Goal: Task Accomplishment & Management: Manage account settings

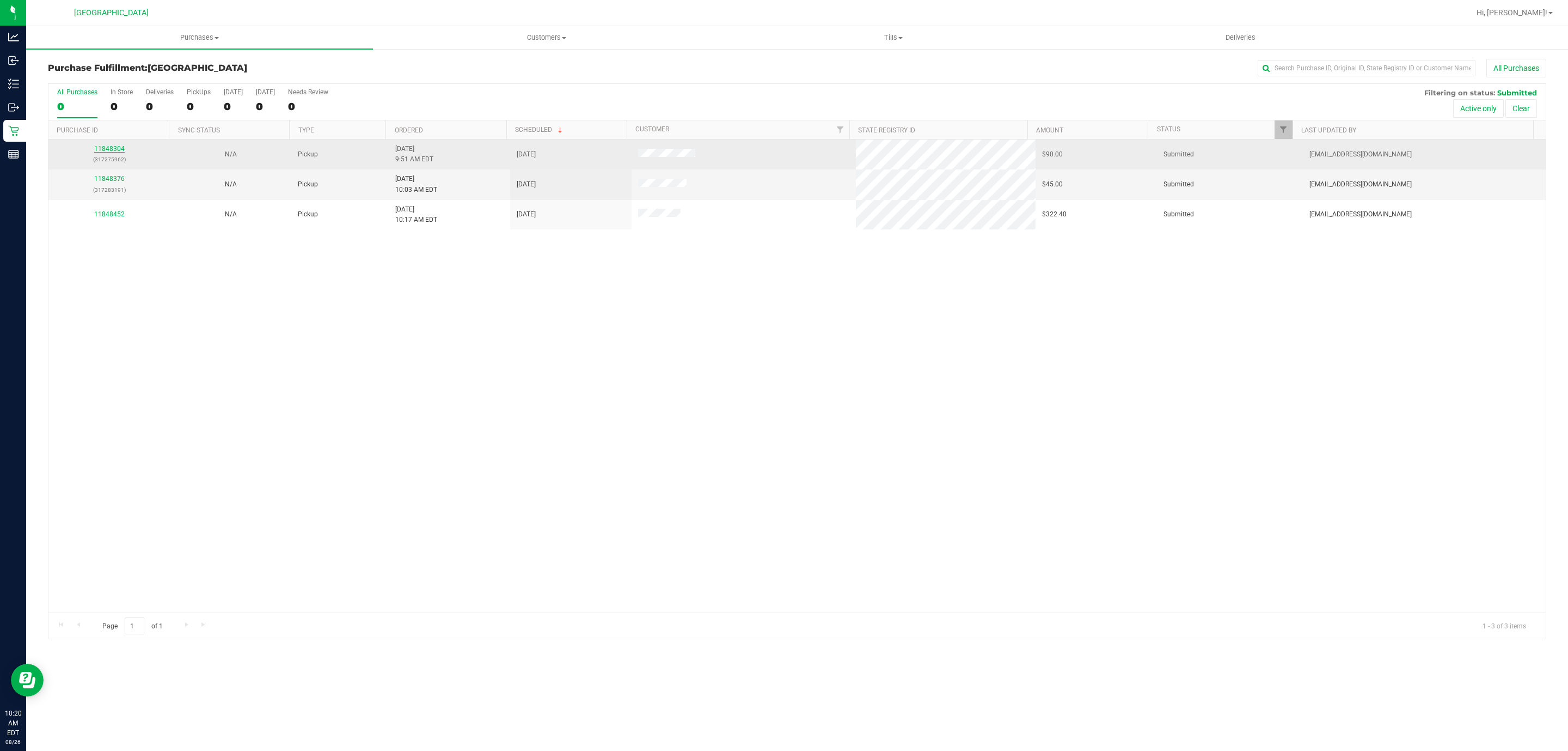
click at [109, 147] on link "11848304" at bounding box center [109, 148] width 30 height 7
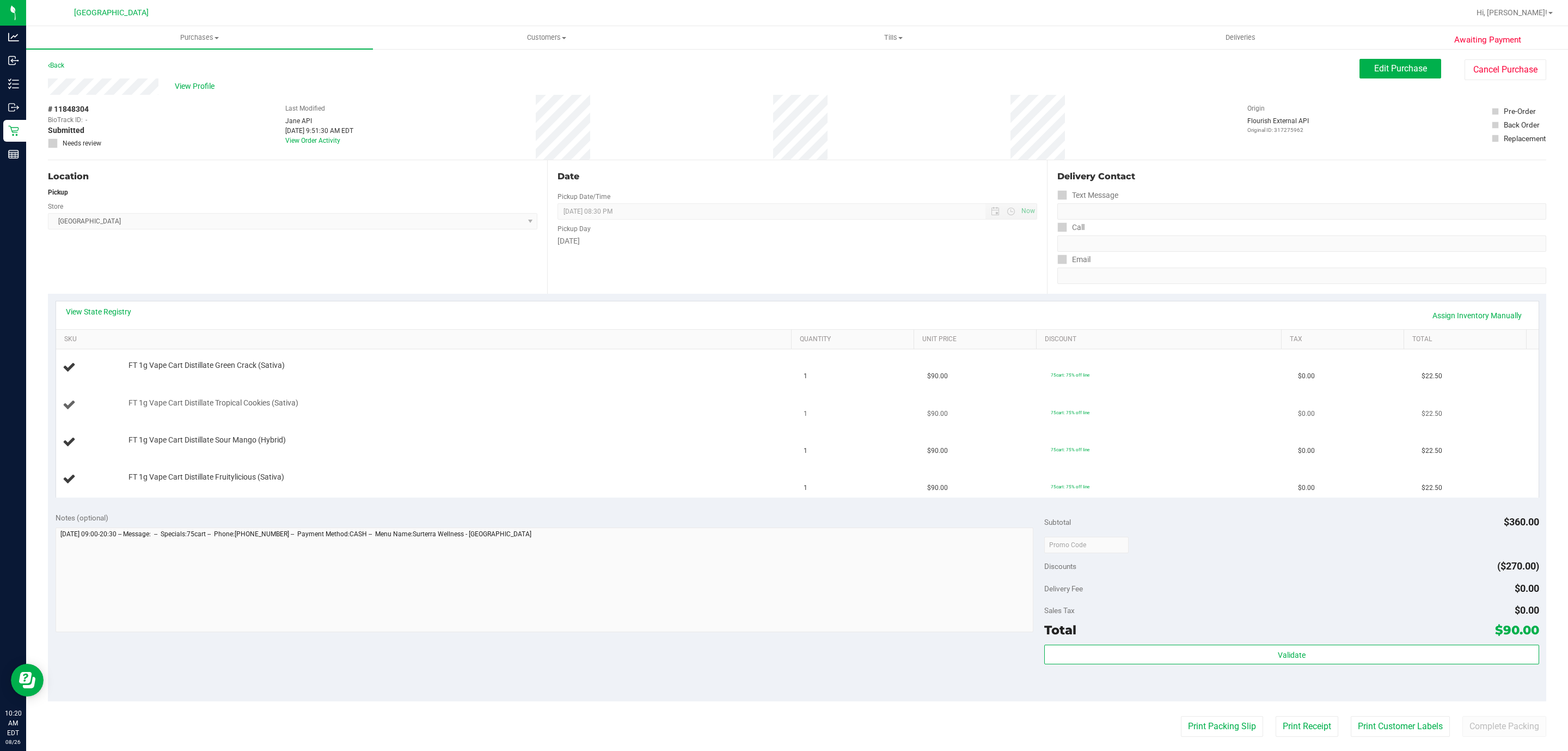
scroll to position [163, 0]
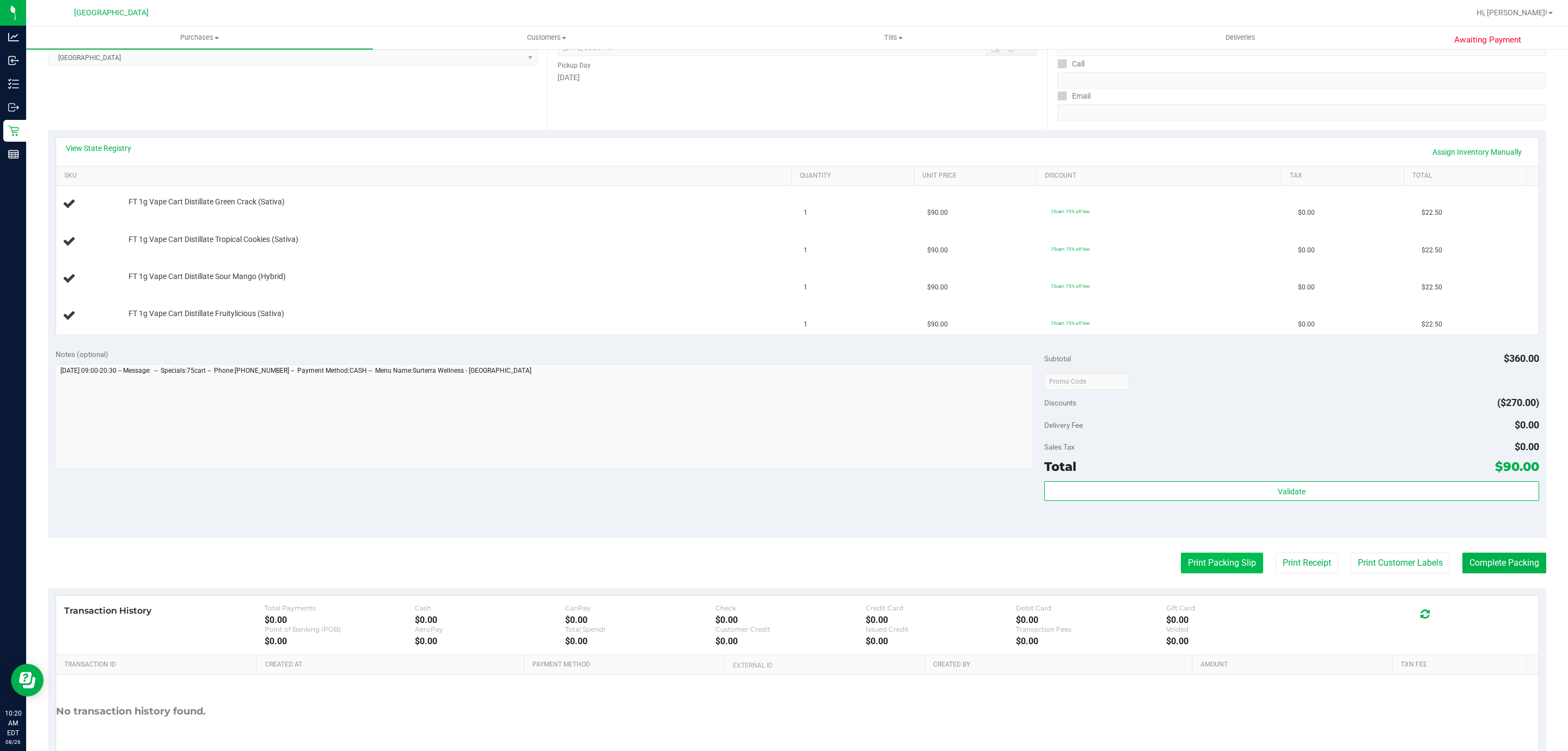
click at [1189, 573] on button "Print Packing Slip" at bounding box center [1222, 562] width 82 height 20
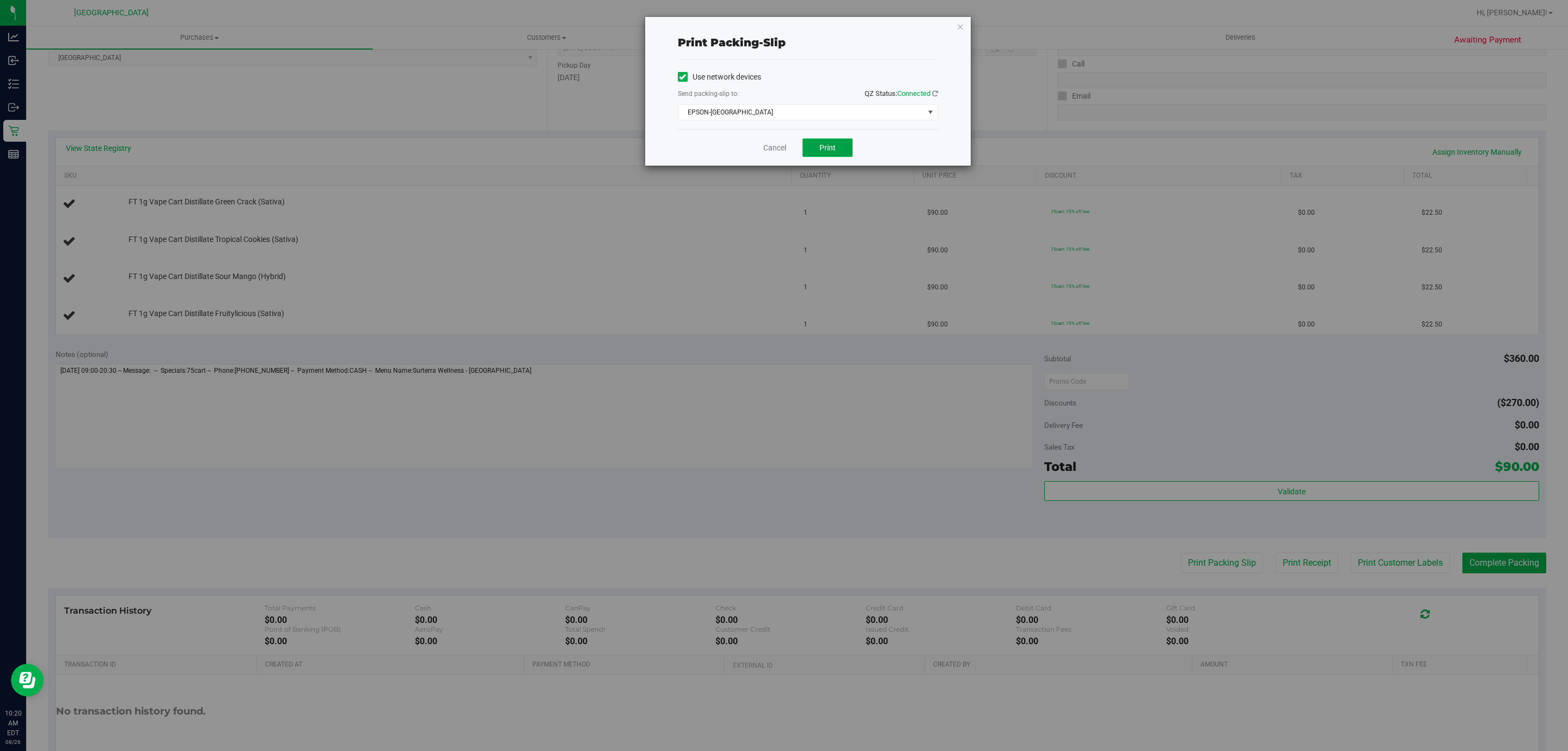
click at [830, 148] on span "Print" at bounding box center [828, 148] width 16 height 9
click at [959, 26] on icon "button" at bounding box center [960, 26] width 7 height 13
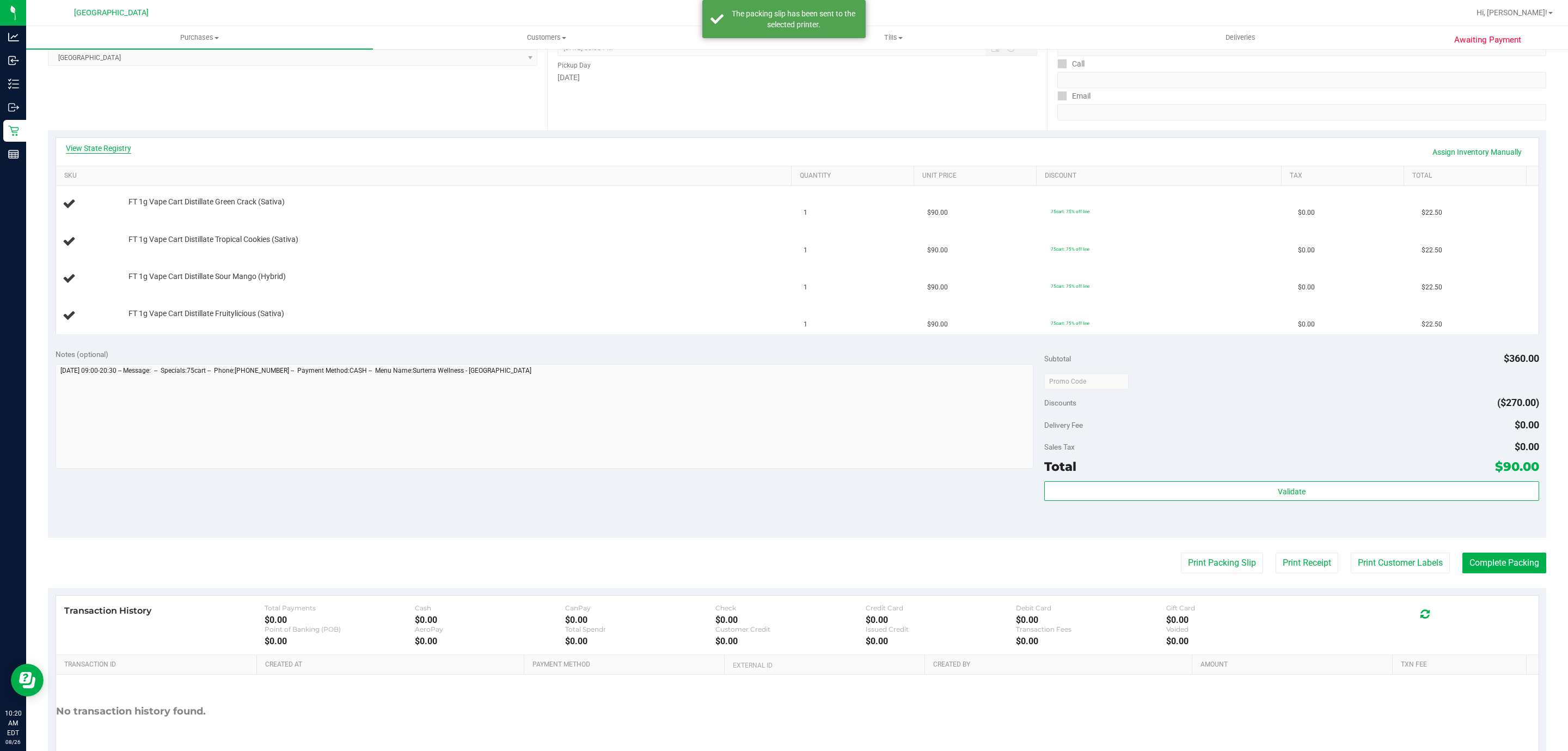
click at [106, 146] on link "View State Registry" at bounding box center [99, 148] width 65 height 11
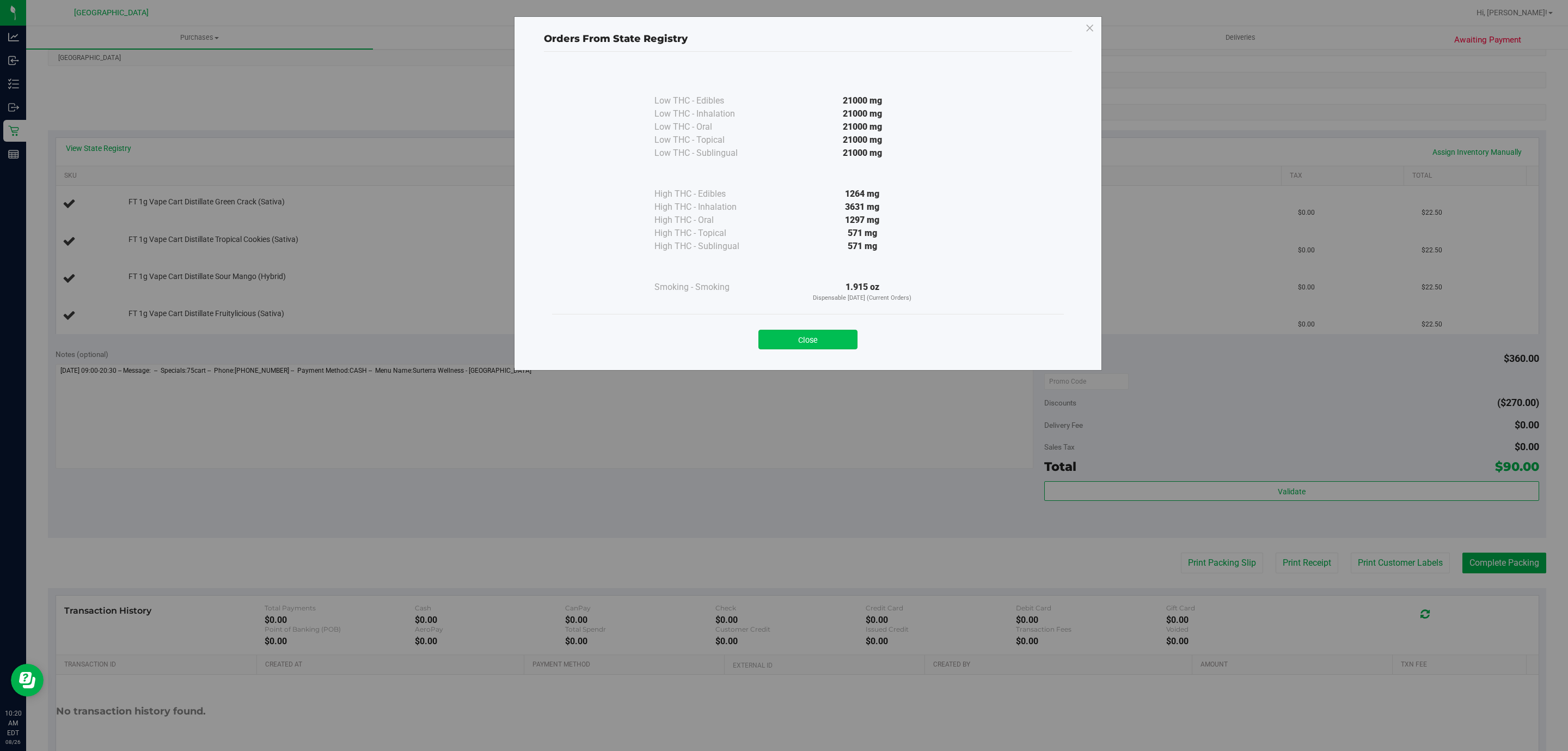
click at [821, 338] on button "Close" at bounding box center [808, 339] width 99 height 20
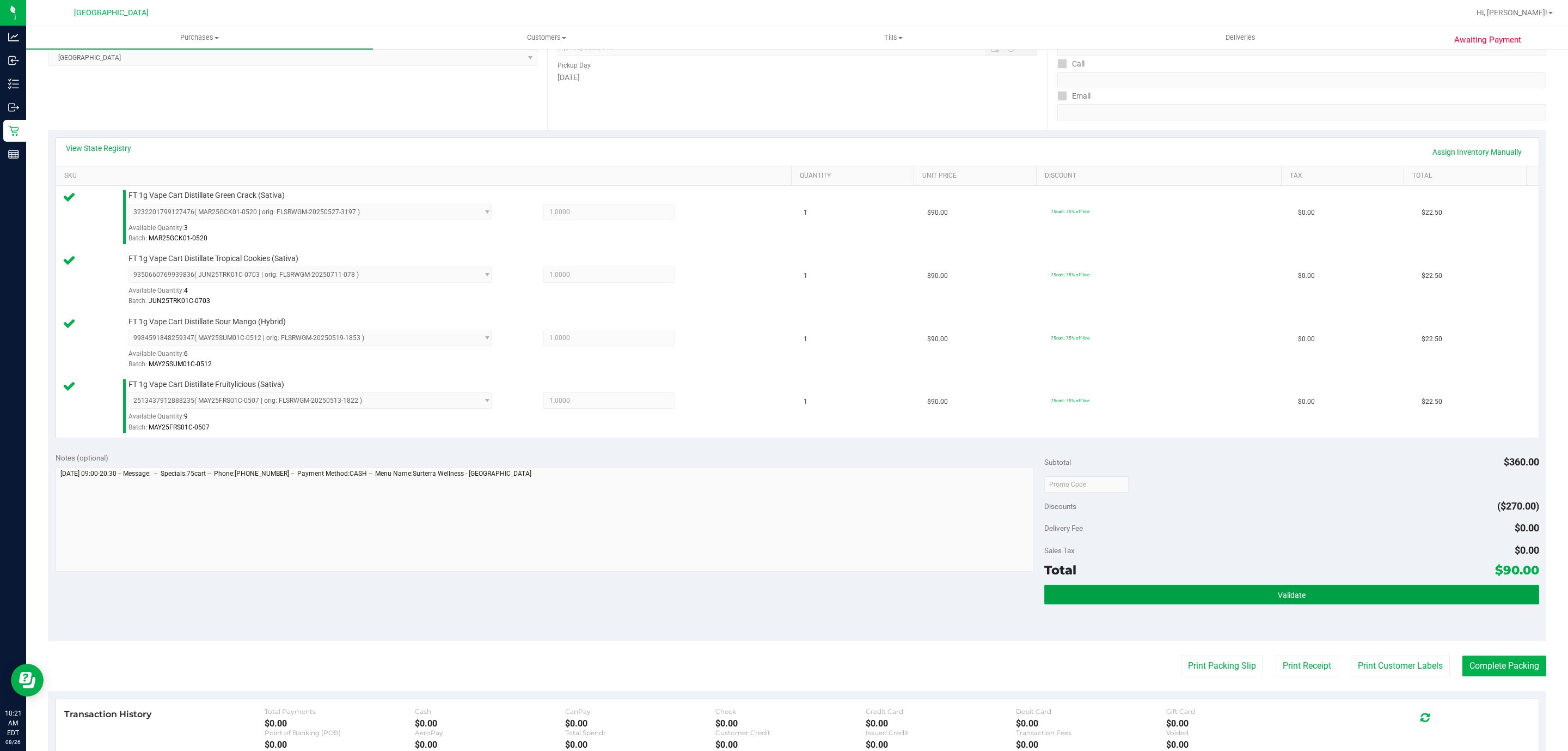
click at [1235, 599] on button "Validate" at bounding box center [1291, 594] width 495 height 20
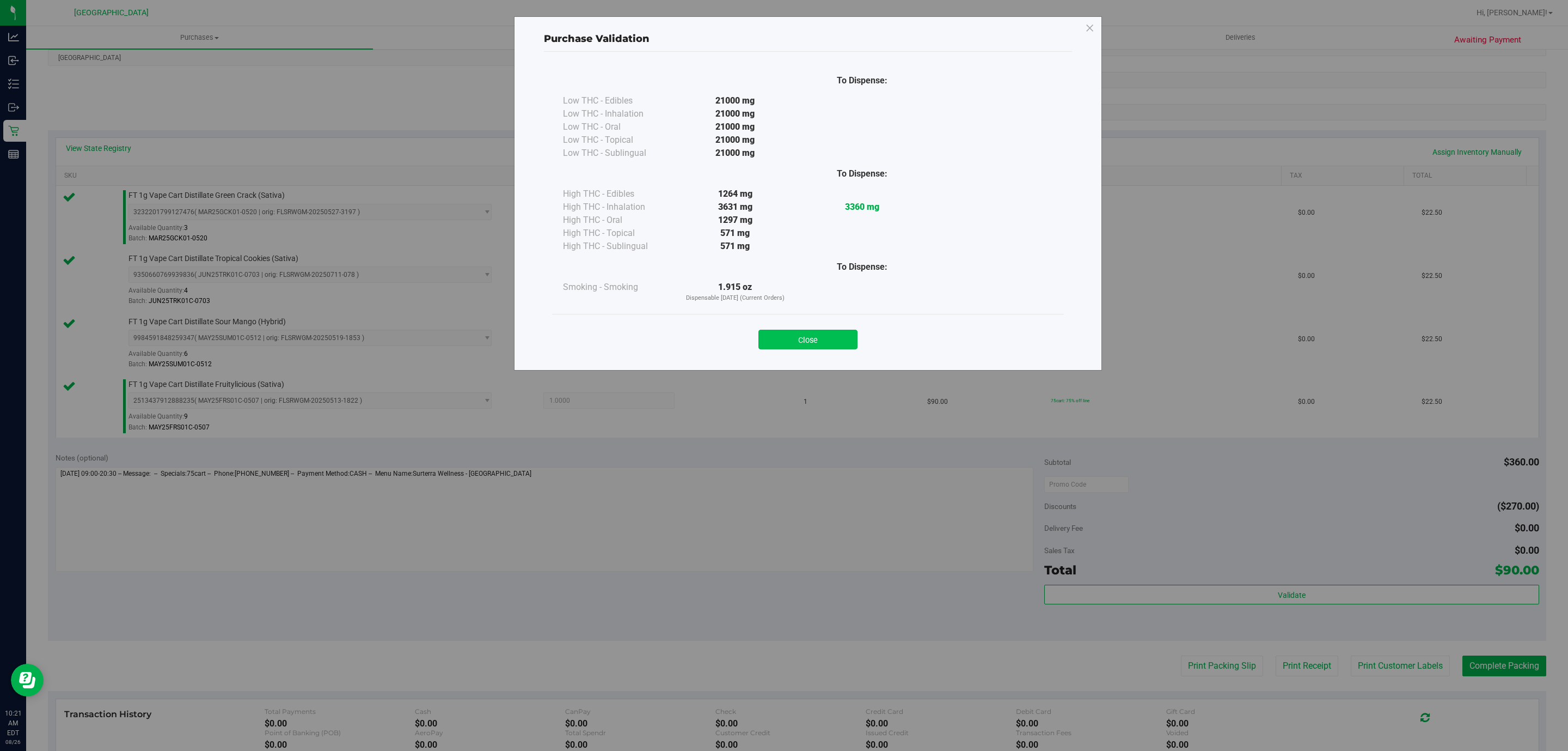
click at [783, 338] on button "Close" at bounding box center [808, 339] width 99 height 20
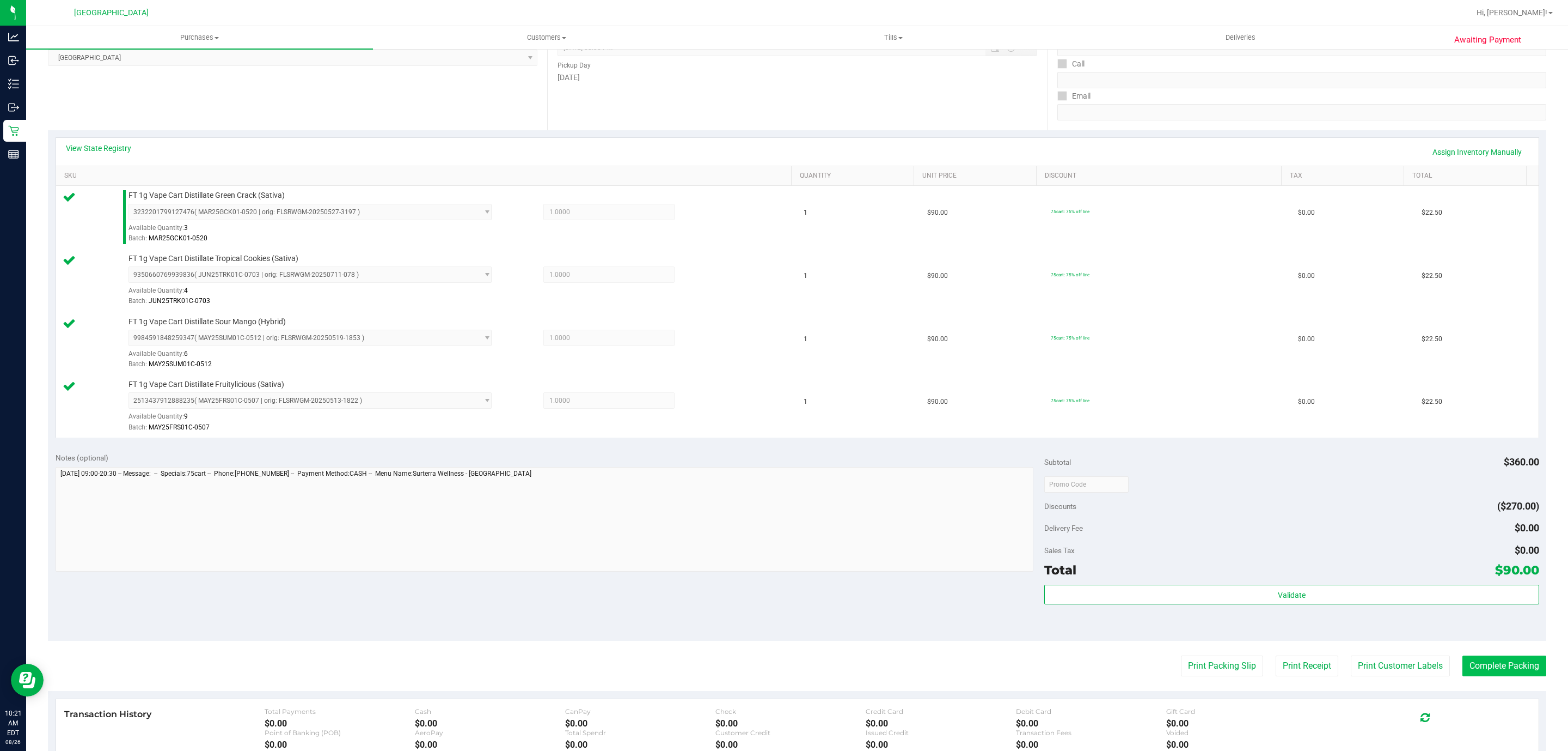
drag, startPoint x: 1509, startPoint y: 682, endPoint x: 1503, endPoint y: 680, distance: 6.3
click at [1505, 682] on purchase-details "Back Edit Purchase Cancel Purchase View Profile # 11848304 BioTrack ID: - Submi…" at bounding box center [797, 395] width 1499 height 999
click at [1504, 675] on button "Complete Packing" at bounding box center [1504, 665] width 84 height 20
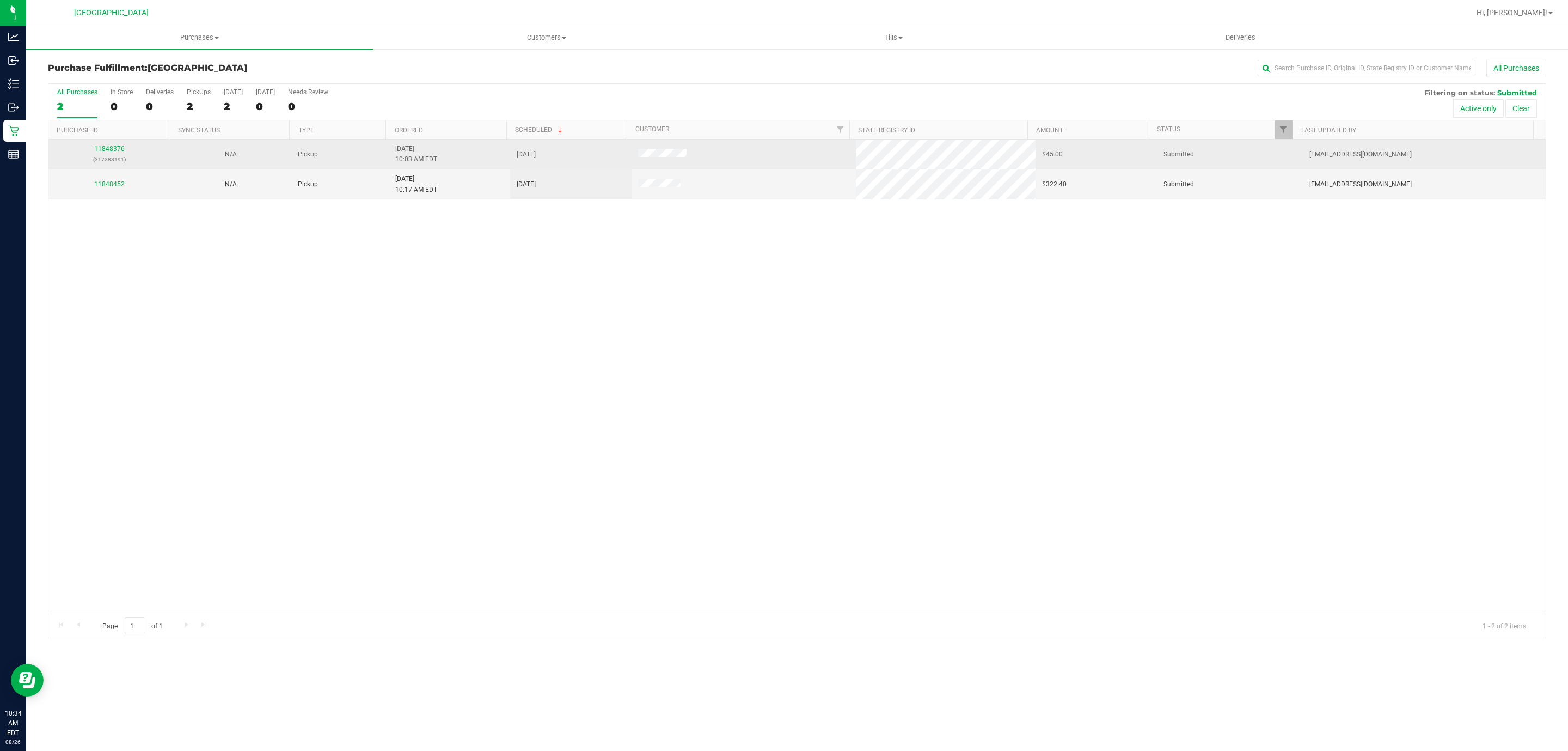
click at [130, 152] on div "11848376 (317283191)" at bounding box center [108, 153] width 108 height 20
click at [101, 152] on link "11848376" at bounding box center [109, 148] width 30 height 7
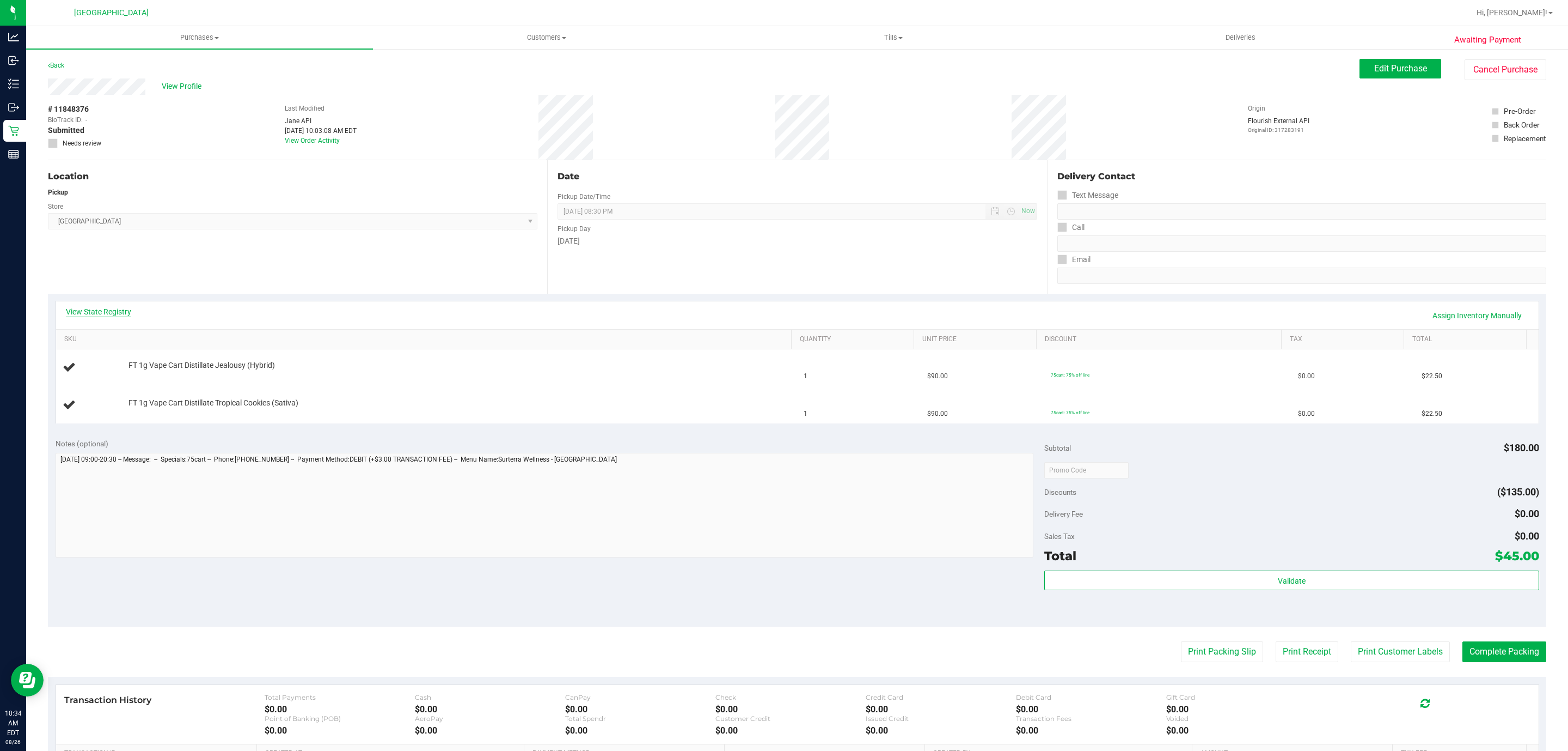
click at [88, 314] on link "View State Registry" at bounding box center [99, 311] width 65 height 11
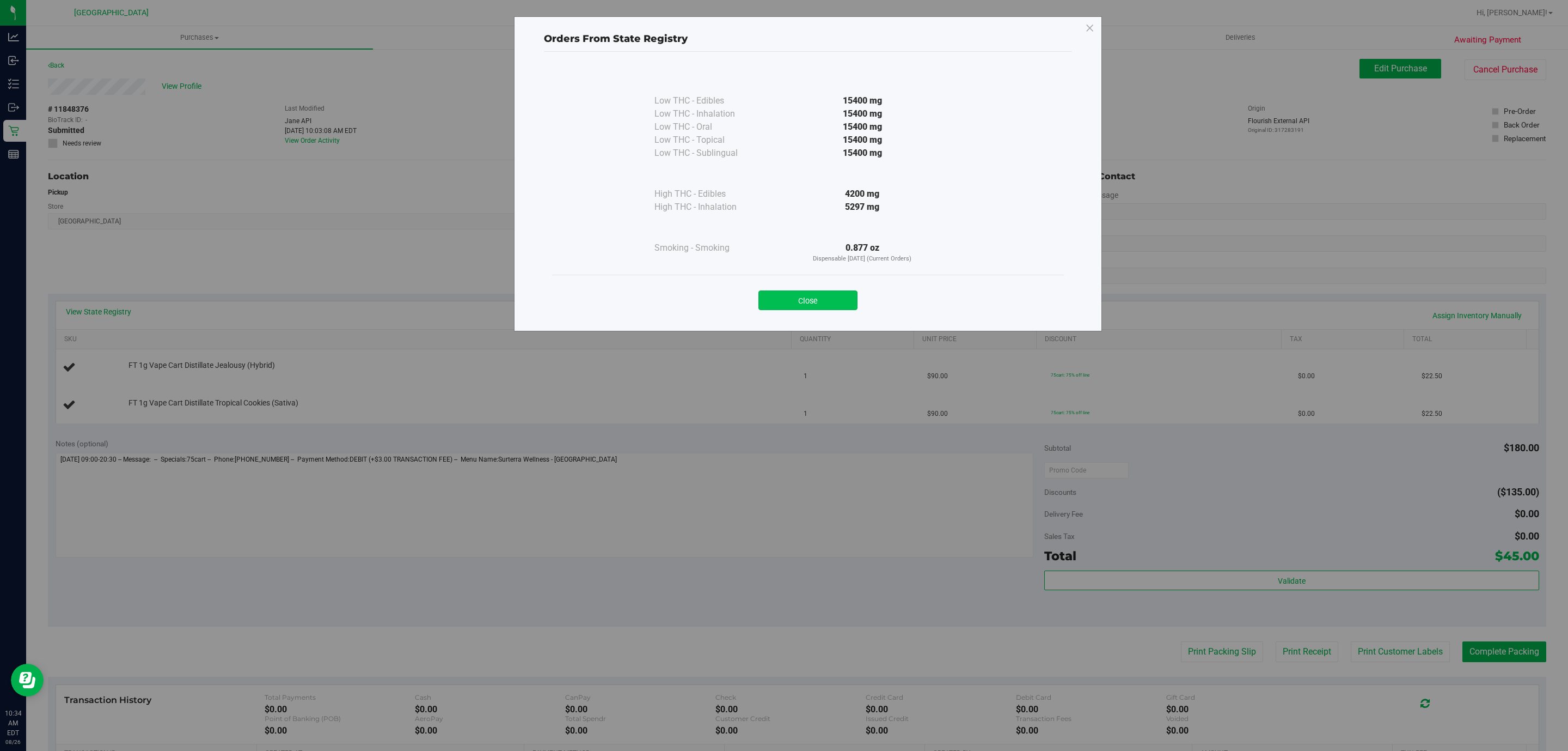
click at [813, 303] on button "Close" at bounding box center [808, 300] width 99 height 20
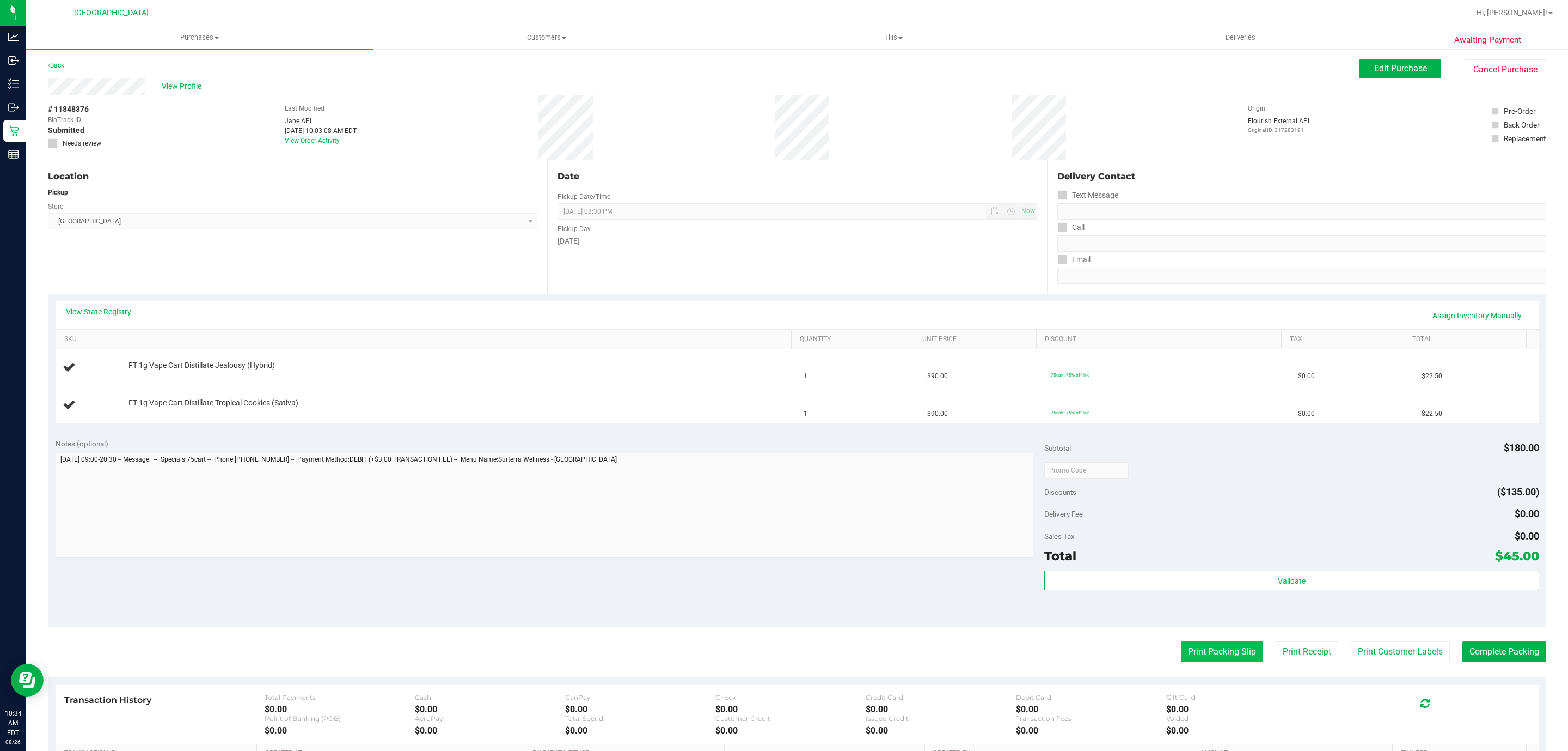
click at [1211, 654] on button "Print Packing Slip" at bounding box center [1222, 651] width 82 height 20
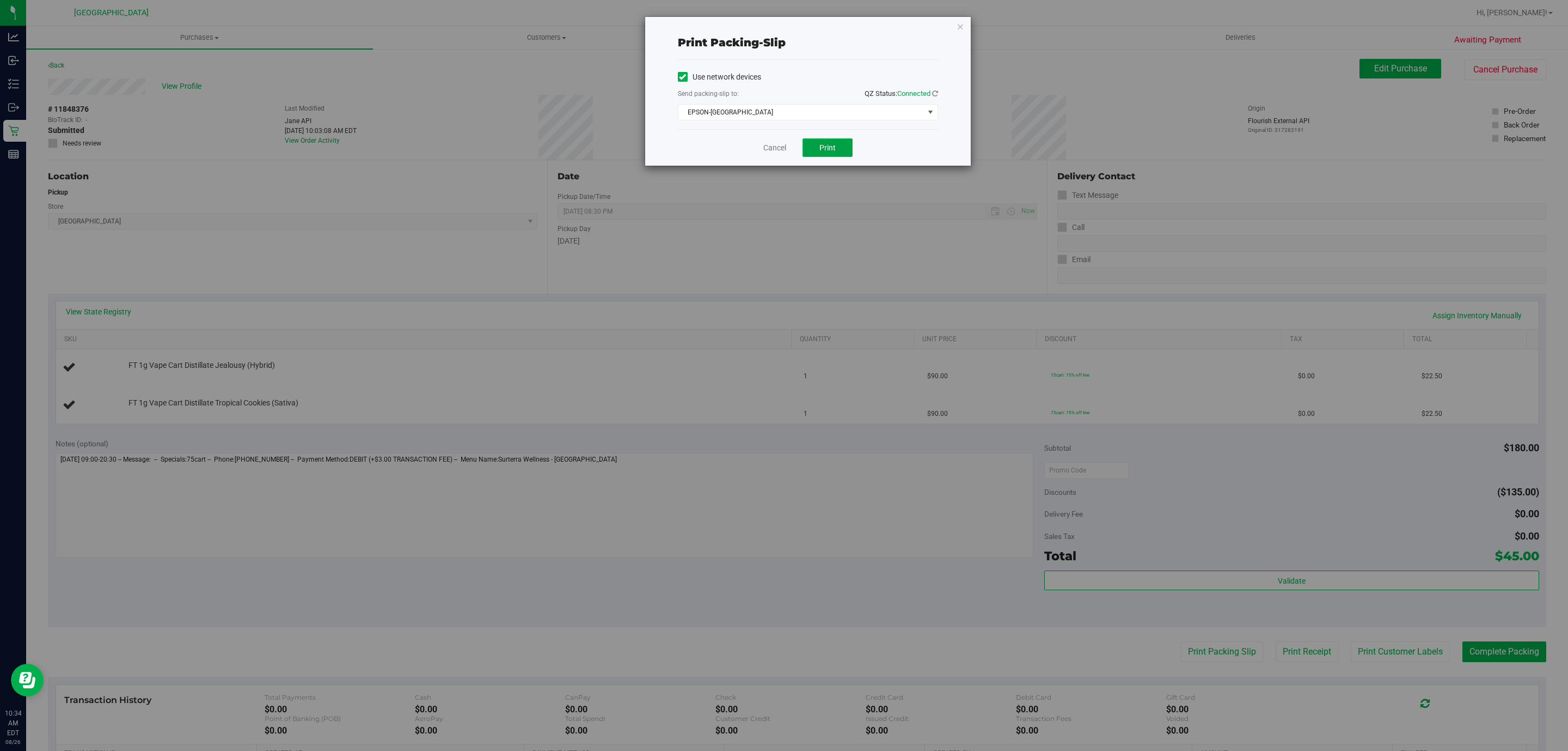
click at [816, 146] on button "Print" at bounding box center [827, 148] width 50 height 19
click at [957, 31] on icon "button" at bounding box center [960, 26] width 7 height 13
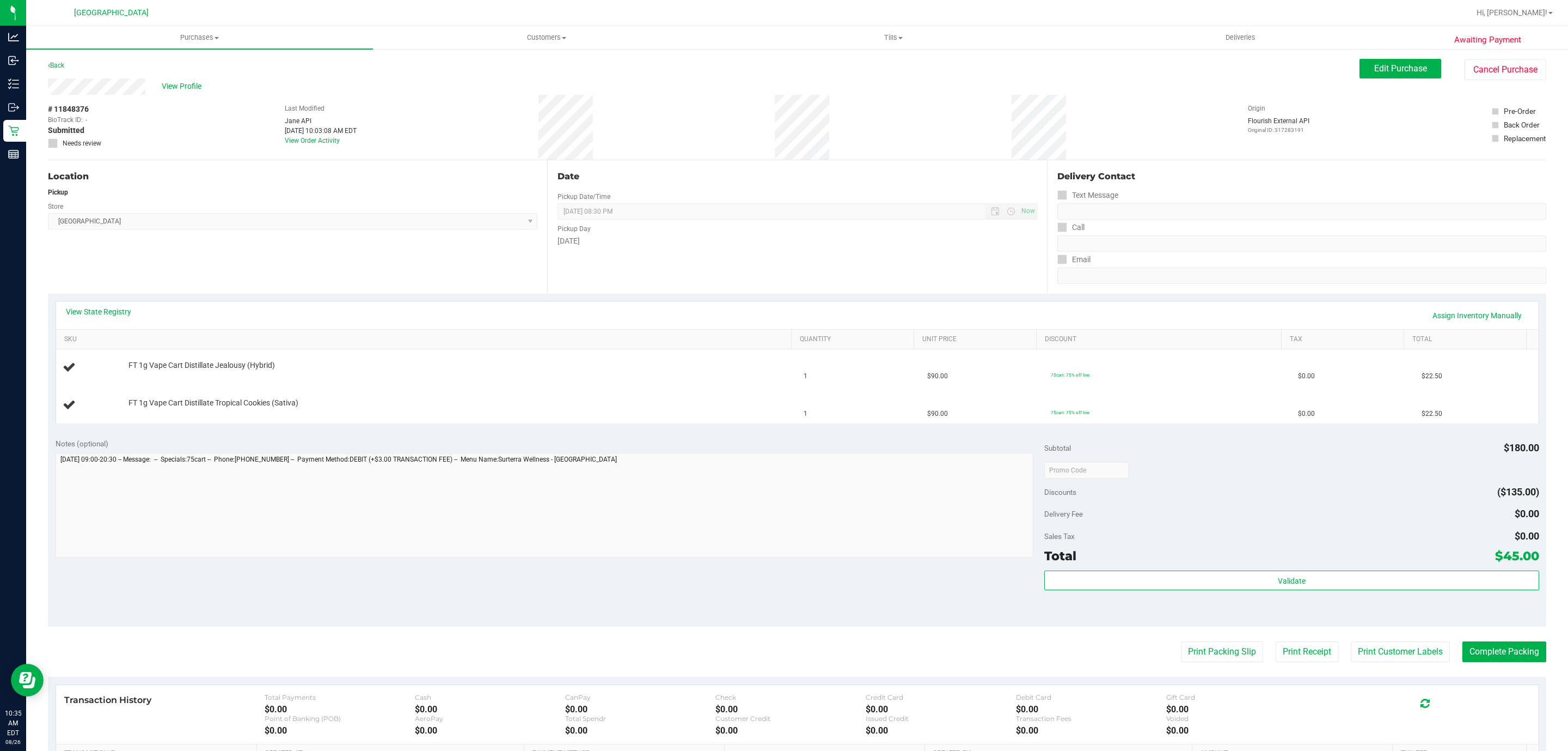
click at [1181, 641] on button "Print Packing Slip" at bounding box center [1222, 651] width 82 height 20
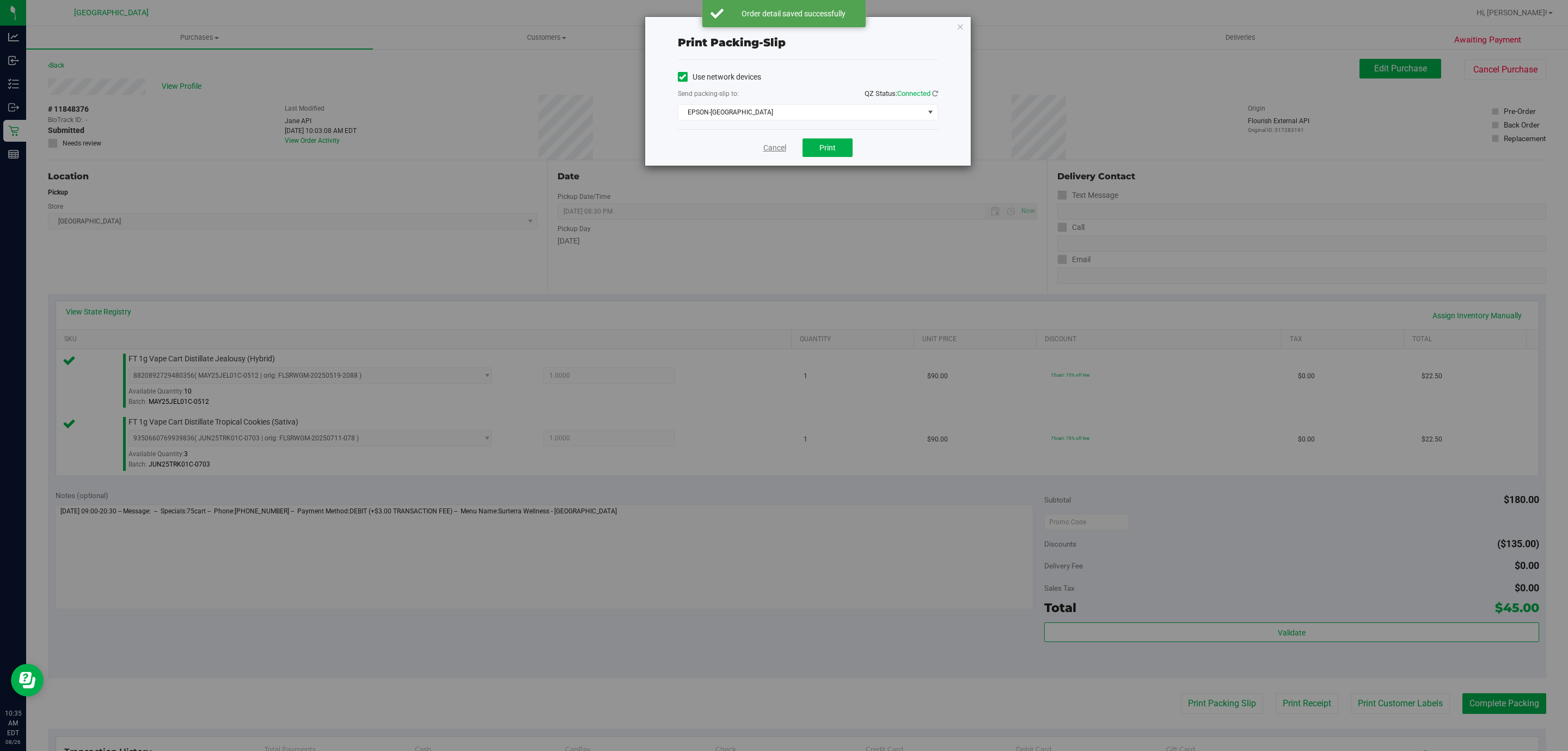
click at [772, 146] on link "Cancel" at bounding box center [775, 148] width 23 height 11
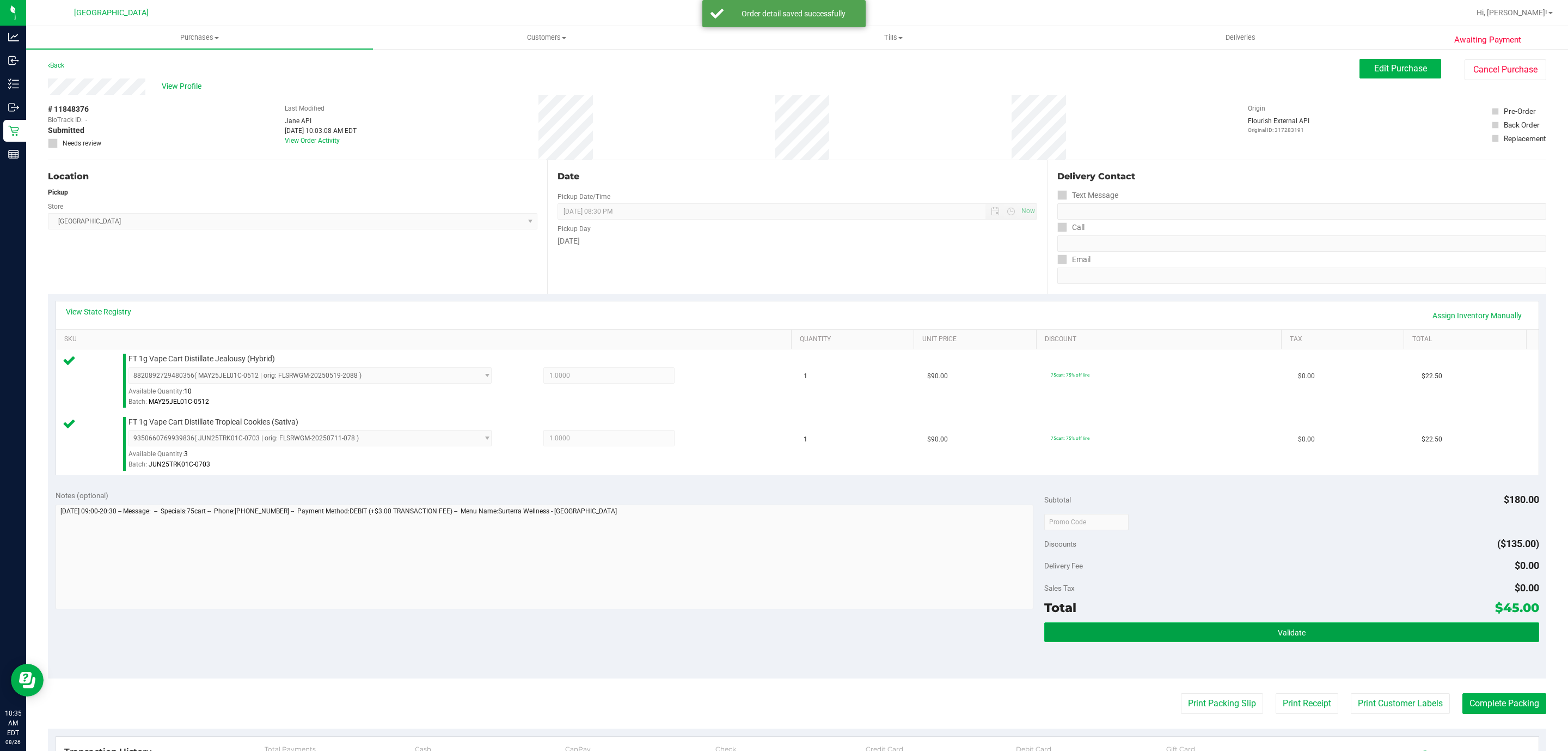
click at [1296, 626] on button "Validate" at bounding box center [1291, 632] width 495 height 20
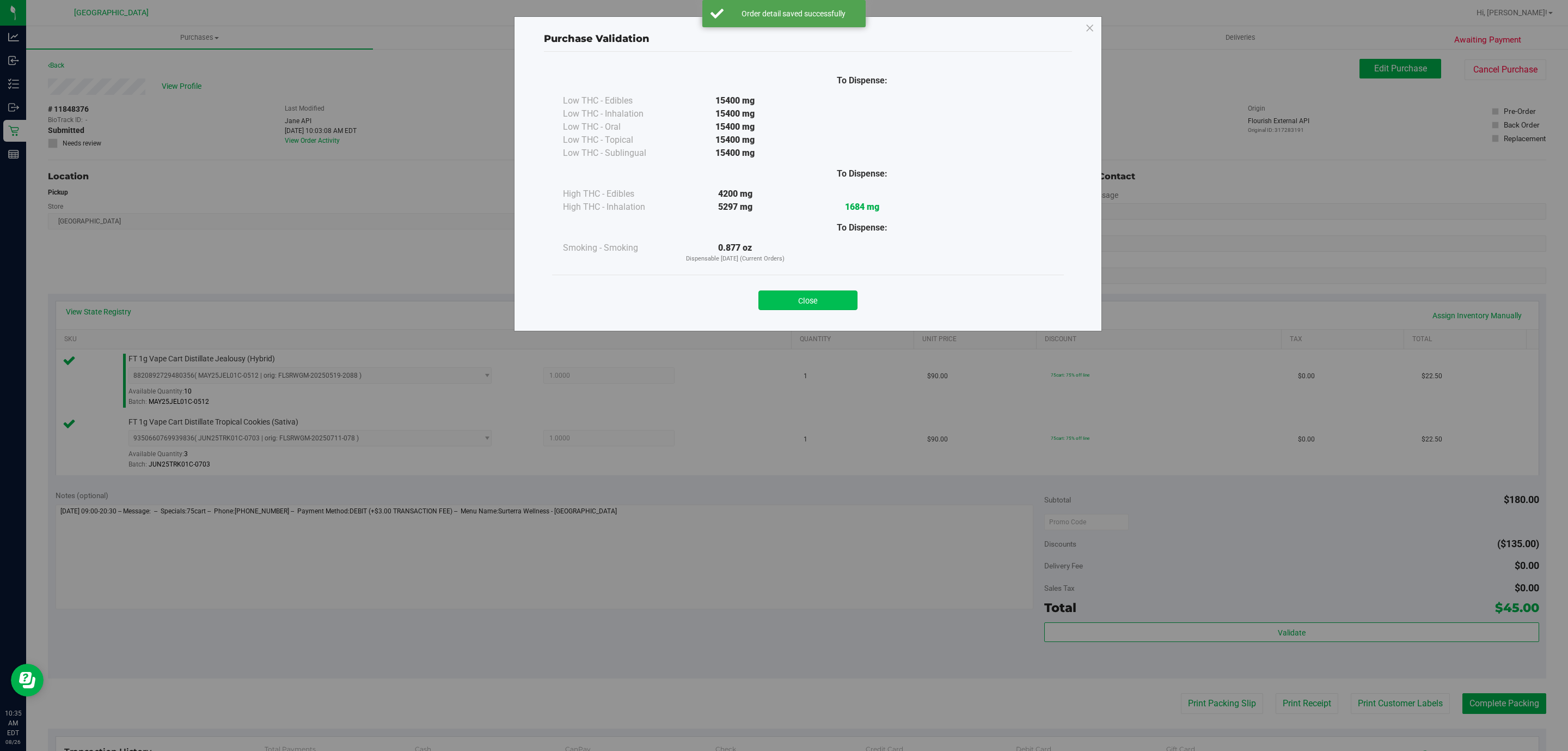
click at [806, 303] on button "Close" at bounding box center [808, 300] width 99 height 20
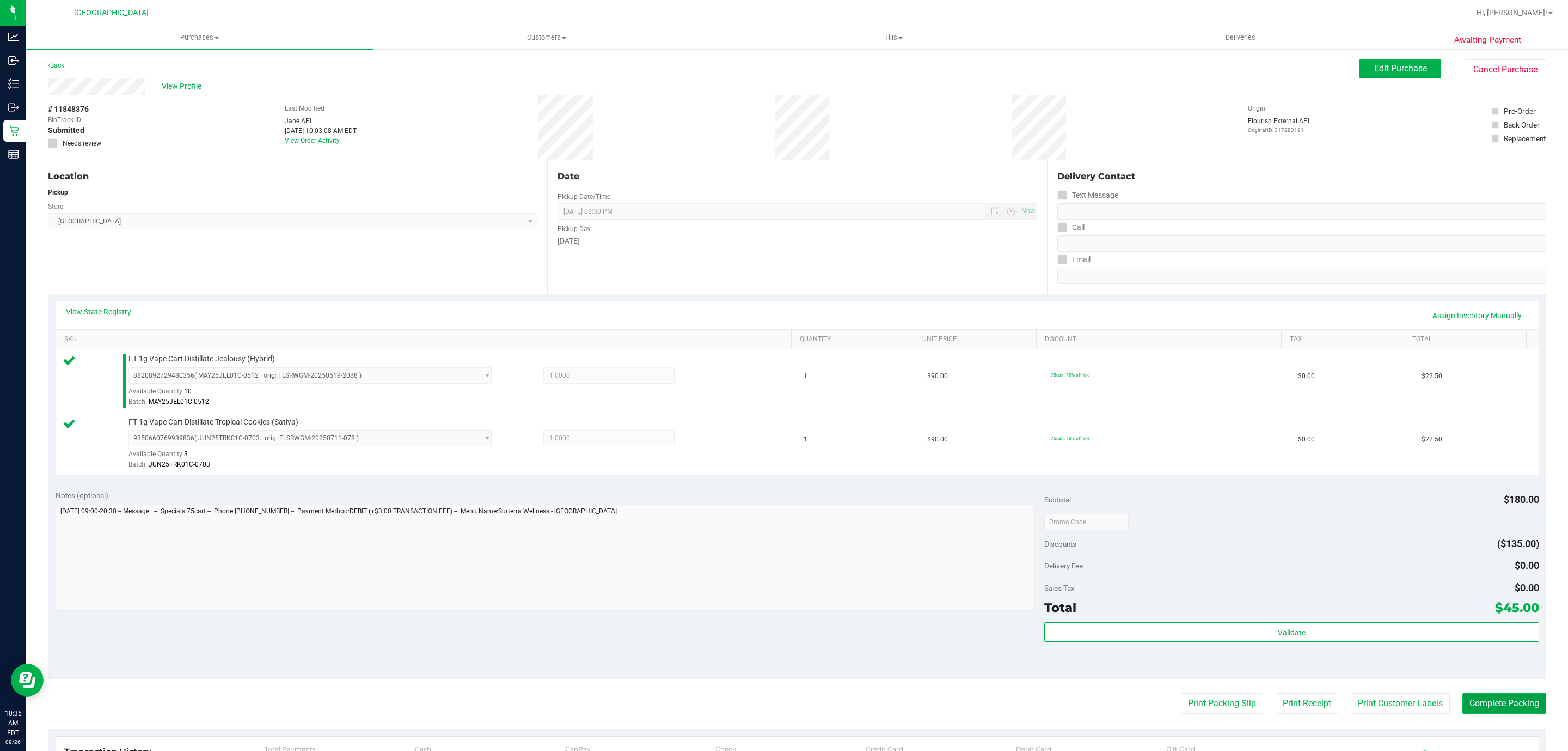
click at [1502, 697] on button "Complete Packing" at bounding box center [1504, 703] width 84 height 20
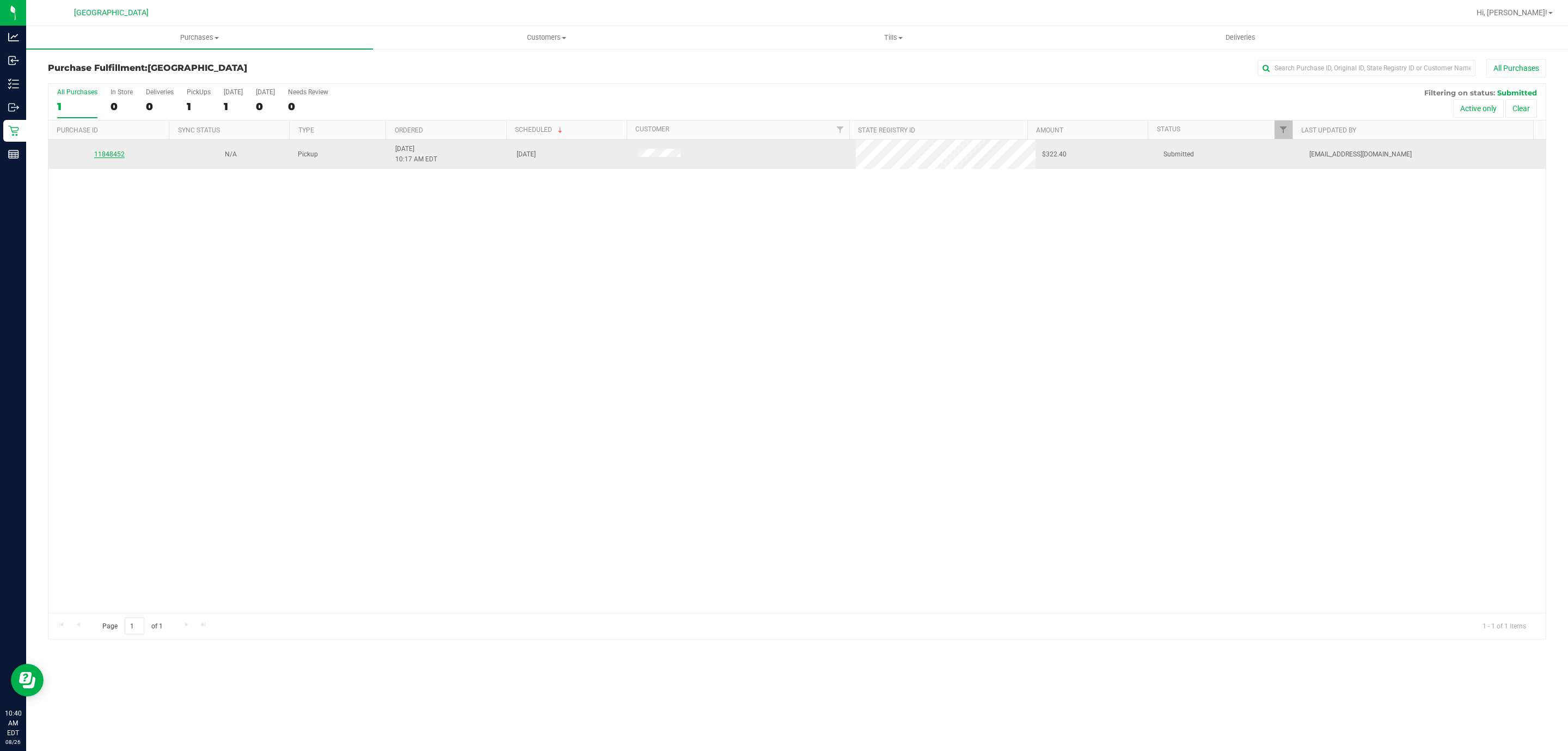
click at [117, 152] on link "11848452" at bounding box center [109, 153] width 30 height 7
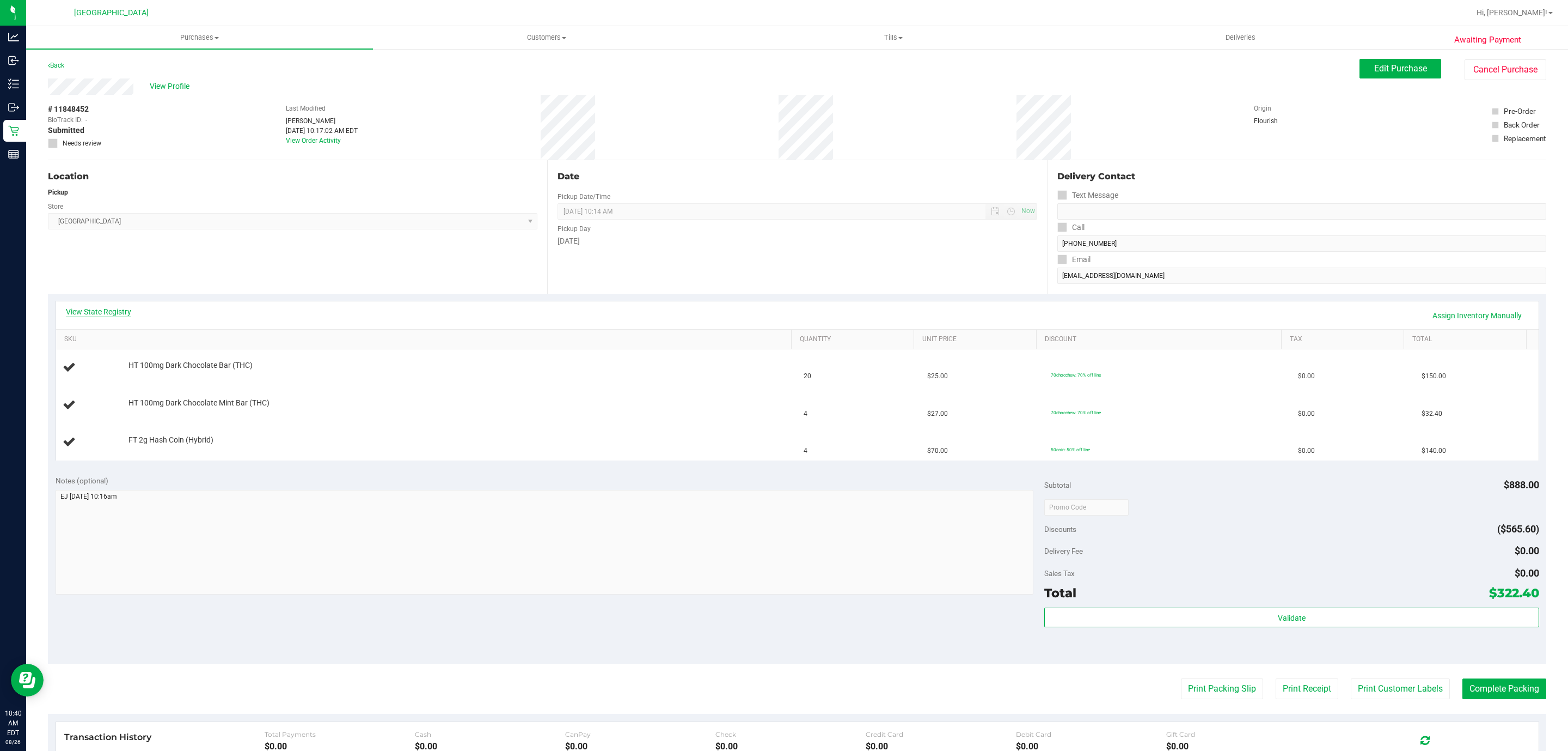
click at [120, 307] on link "View State Registry" at bounding box center [99, 311] width 65 height 11
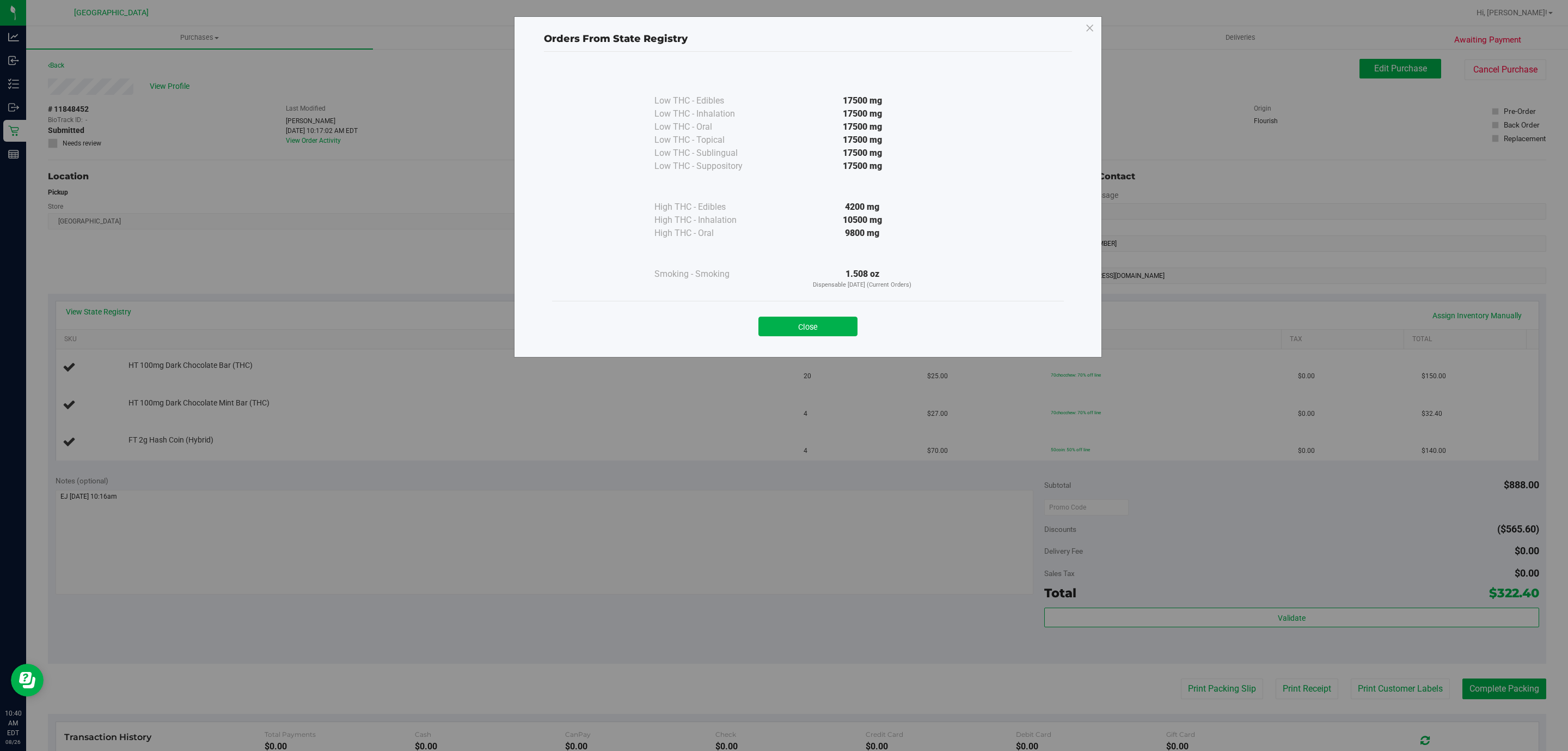
click at [816, 316] on div "Close" at bounding box center [808, 322] width 496 height 27
click at [816, 326] on button "Close" at bounding box center [808, 326] width 99 height 20
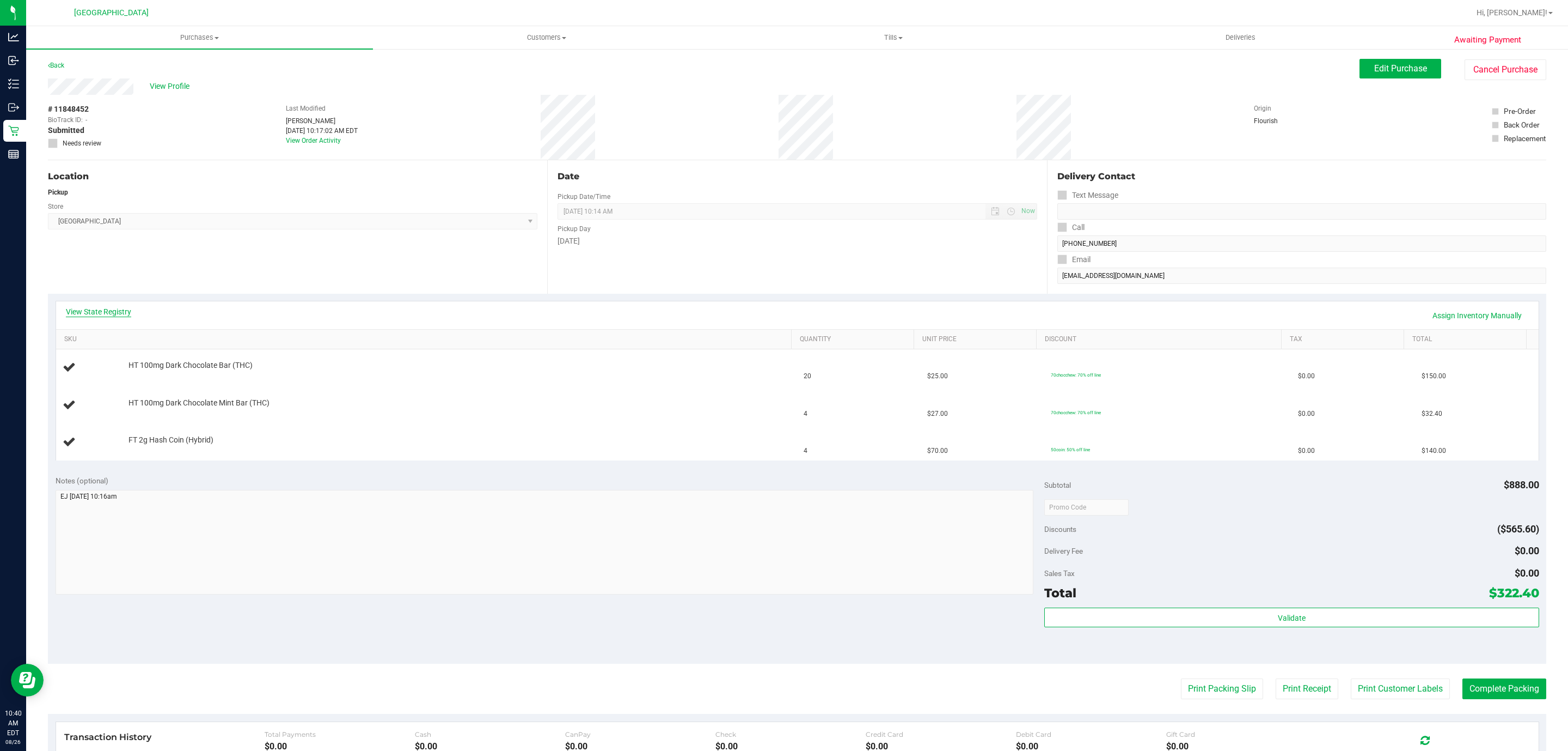
click at [85, 312] on link "View State Registry" at bounding box center [99, 311] width 65 height 11
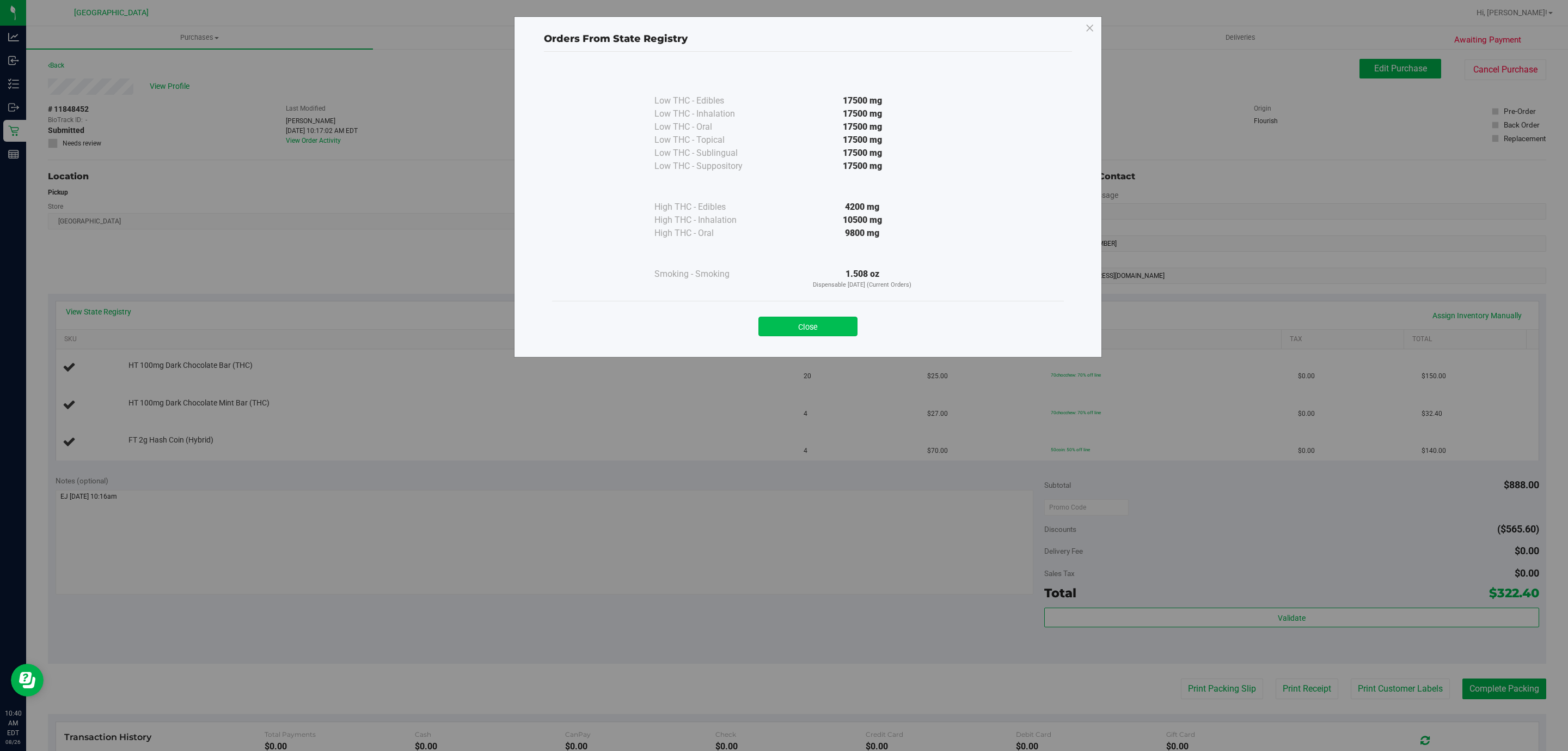
click at [818, 326] on button "Close" at bounding box center [808, 326] width 99 height 20
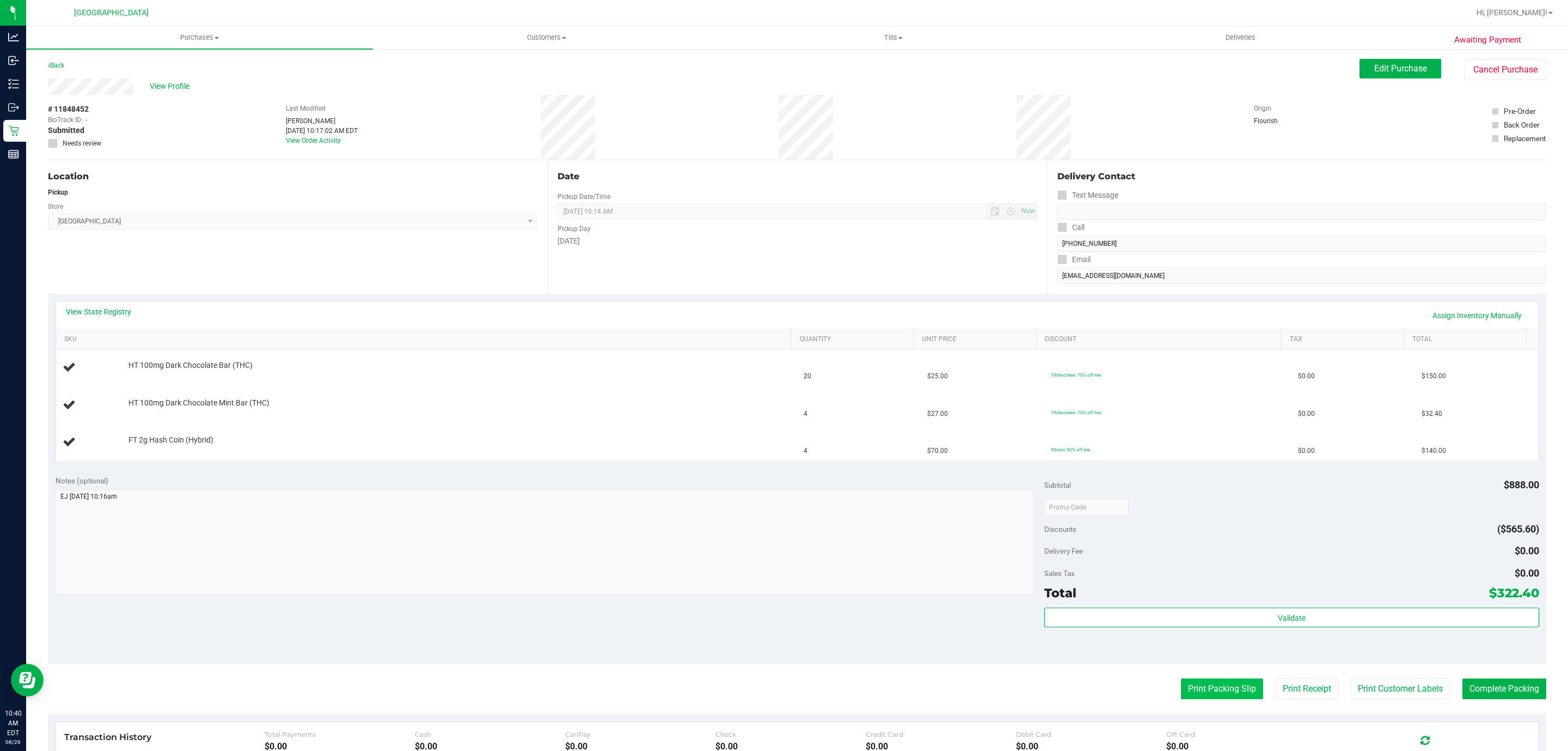
click at [1230, 690] on button "Print Packing Slip" at bounding box center [1222, 688] width 82 height 20
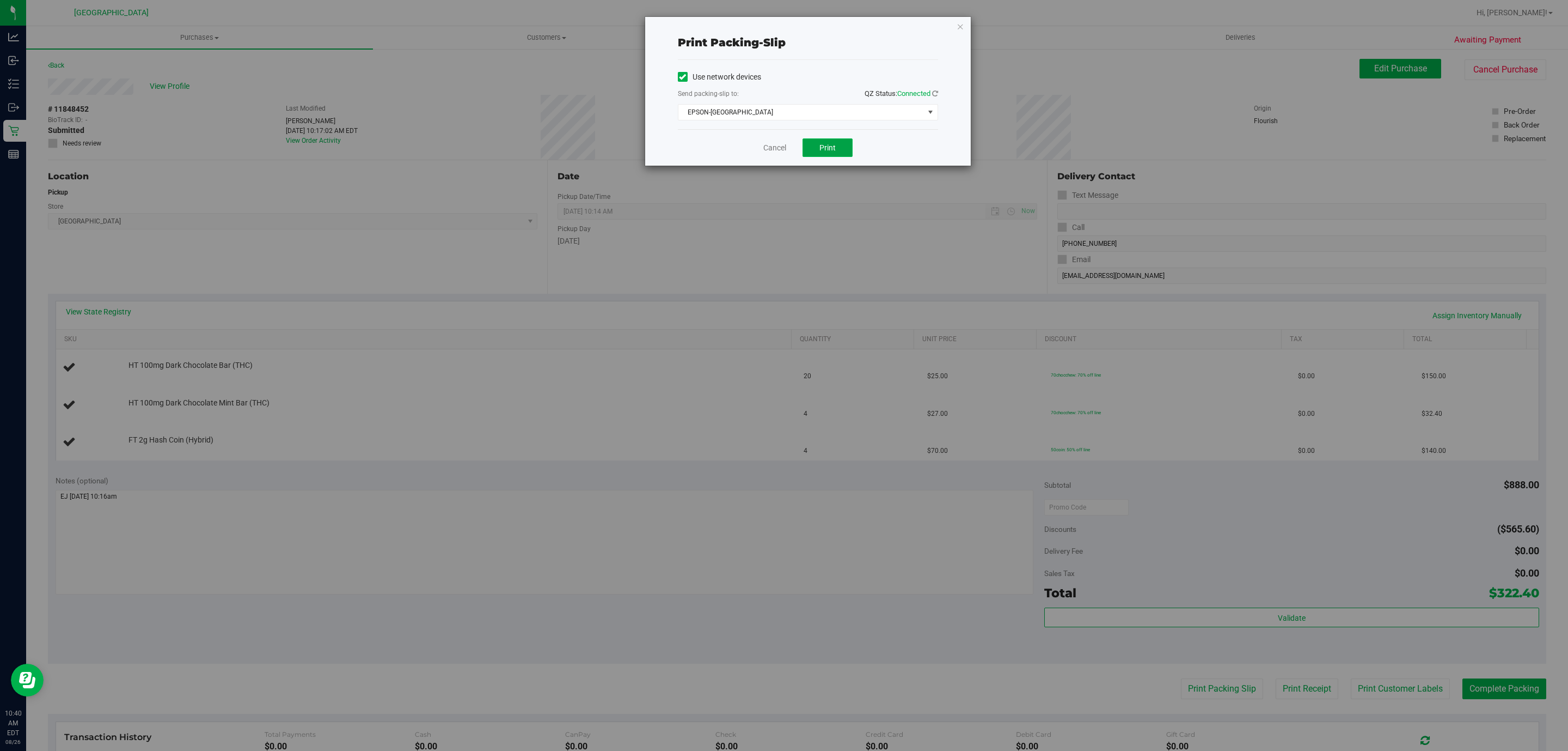
click at [817, 142] on button "Print" at bounding box center [827, 148] width 50 height 19
click at [961, 23] on icon "button" at bounding box center [960, 26] width 7 height 13
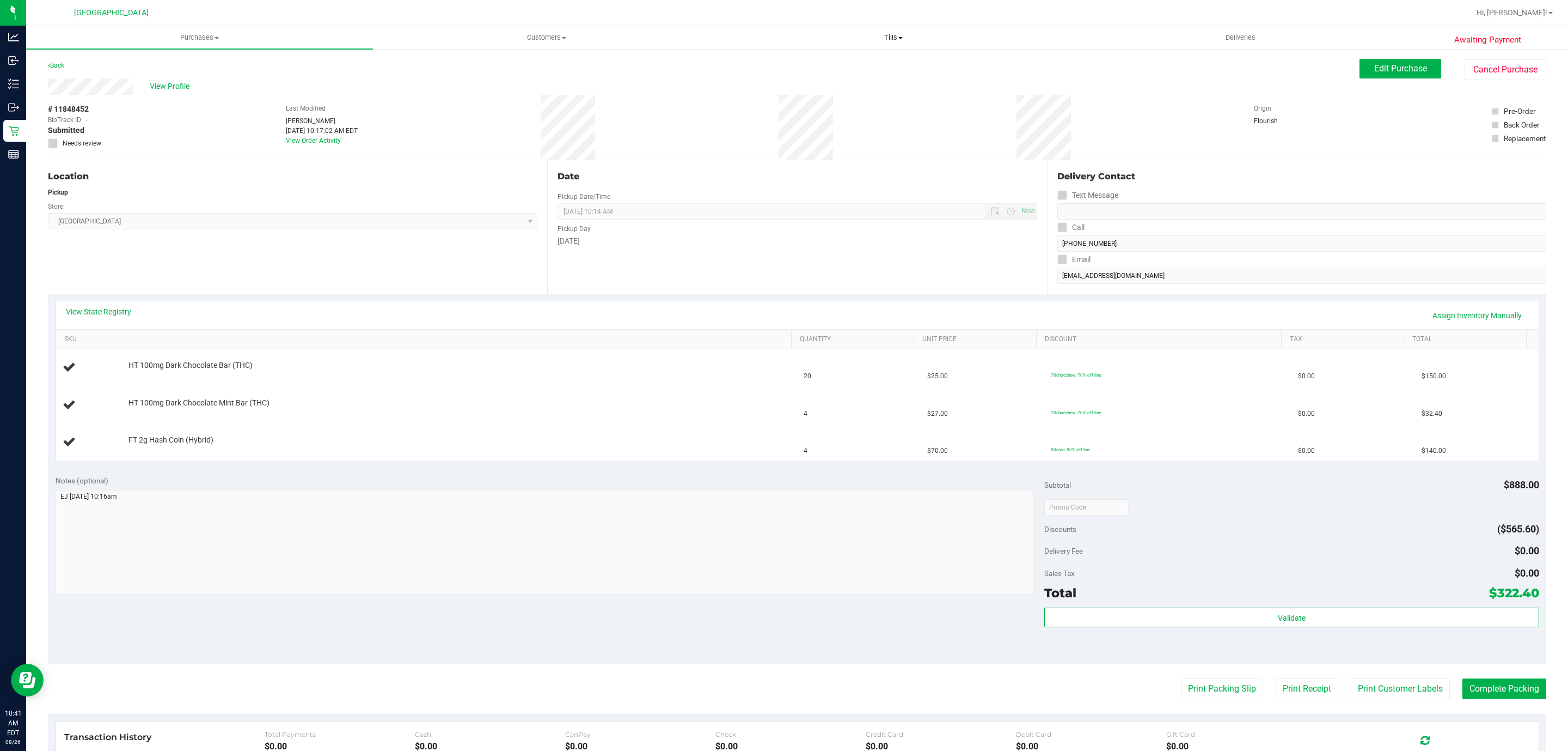
click at [1181, 678] on button "Print Packing Slip" at bounding box center [1222, 688] width 82 height 20
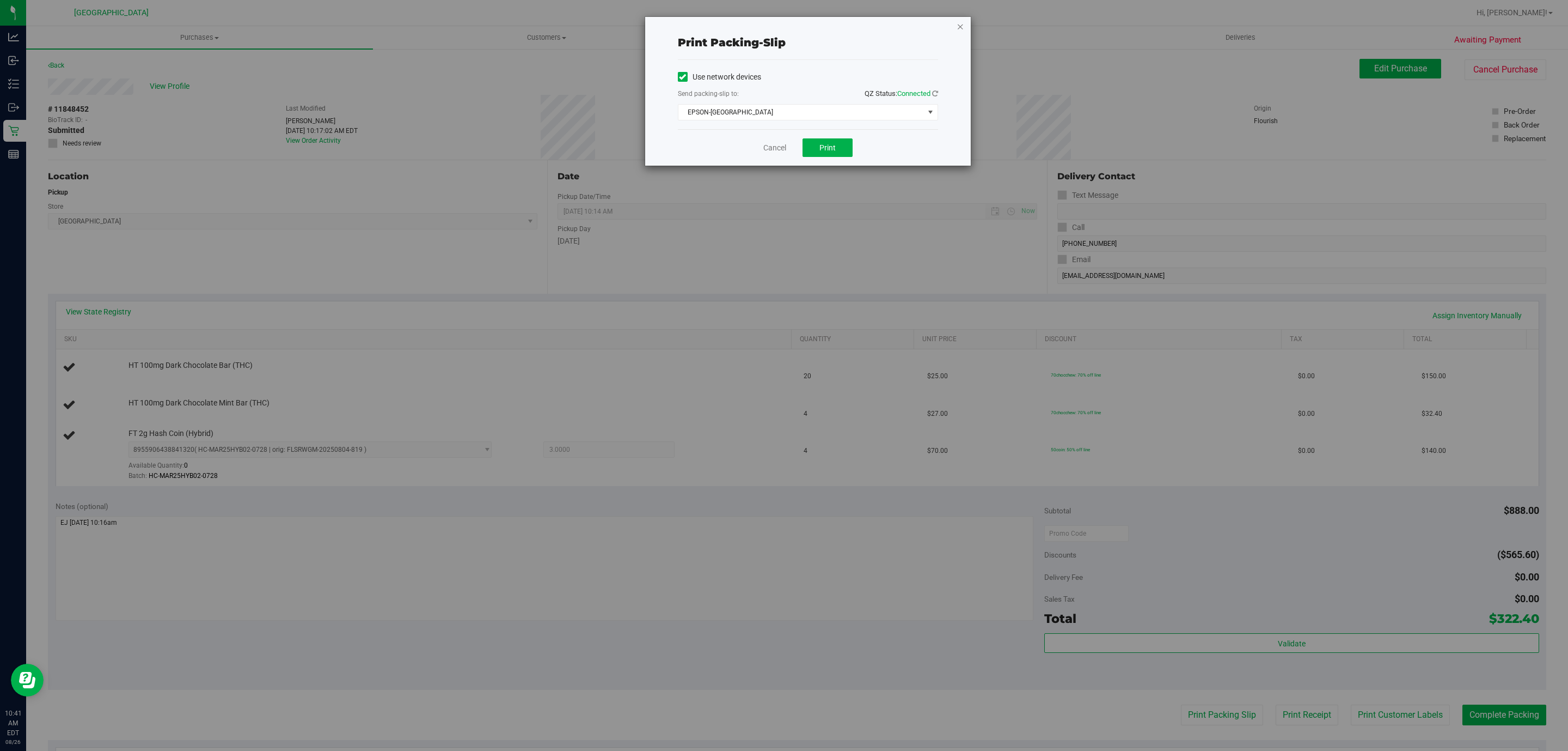
click at [959, 27] on icon "button" at bounding box center [960, 26] width 7 height 13
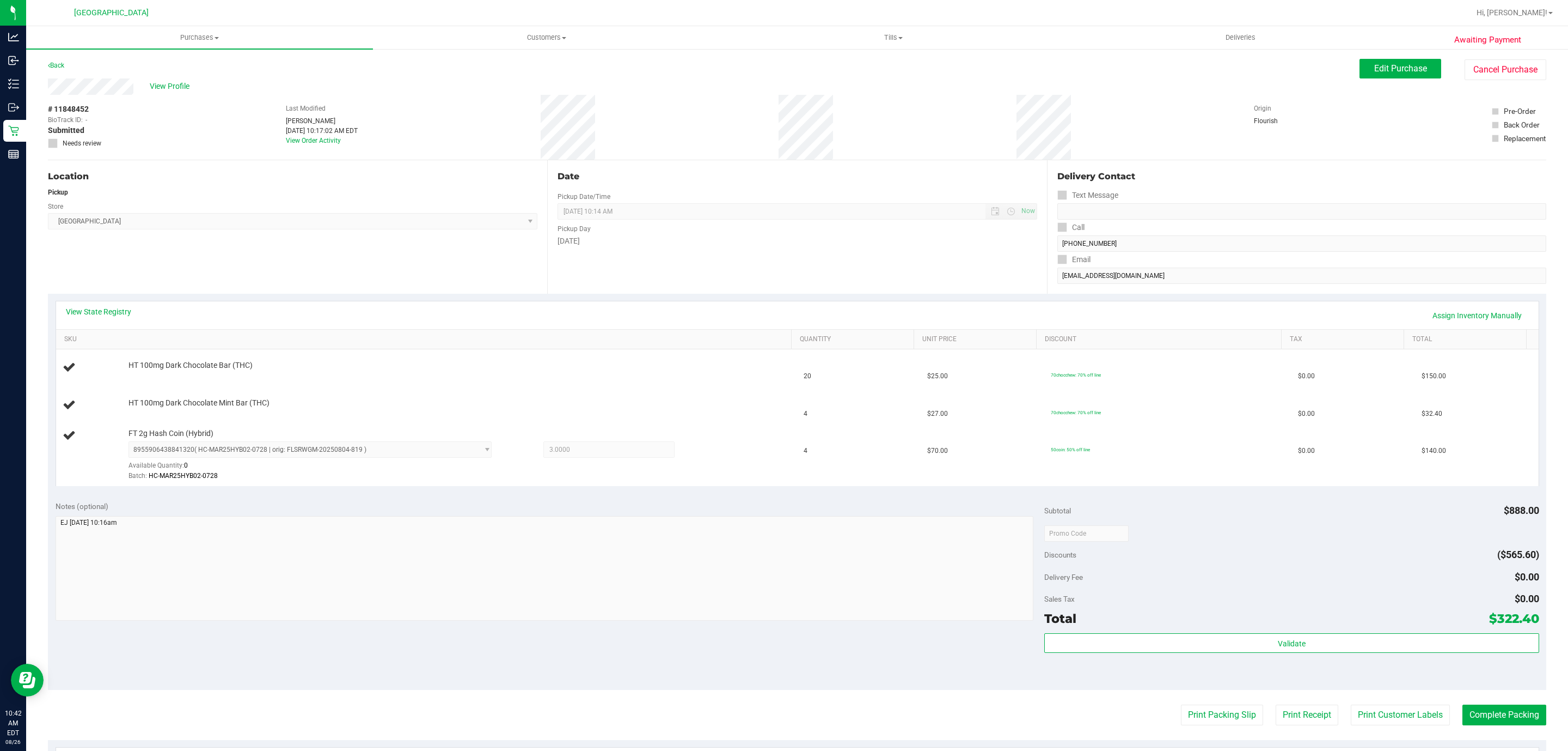
click at [1181, 705] on button "Print Packing Slip" at bounding box center [1222, 714] width 82 height 20
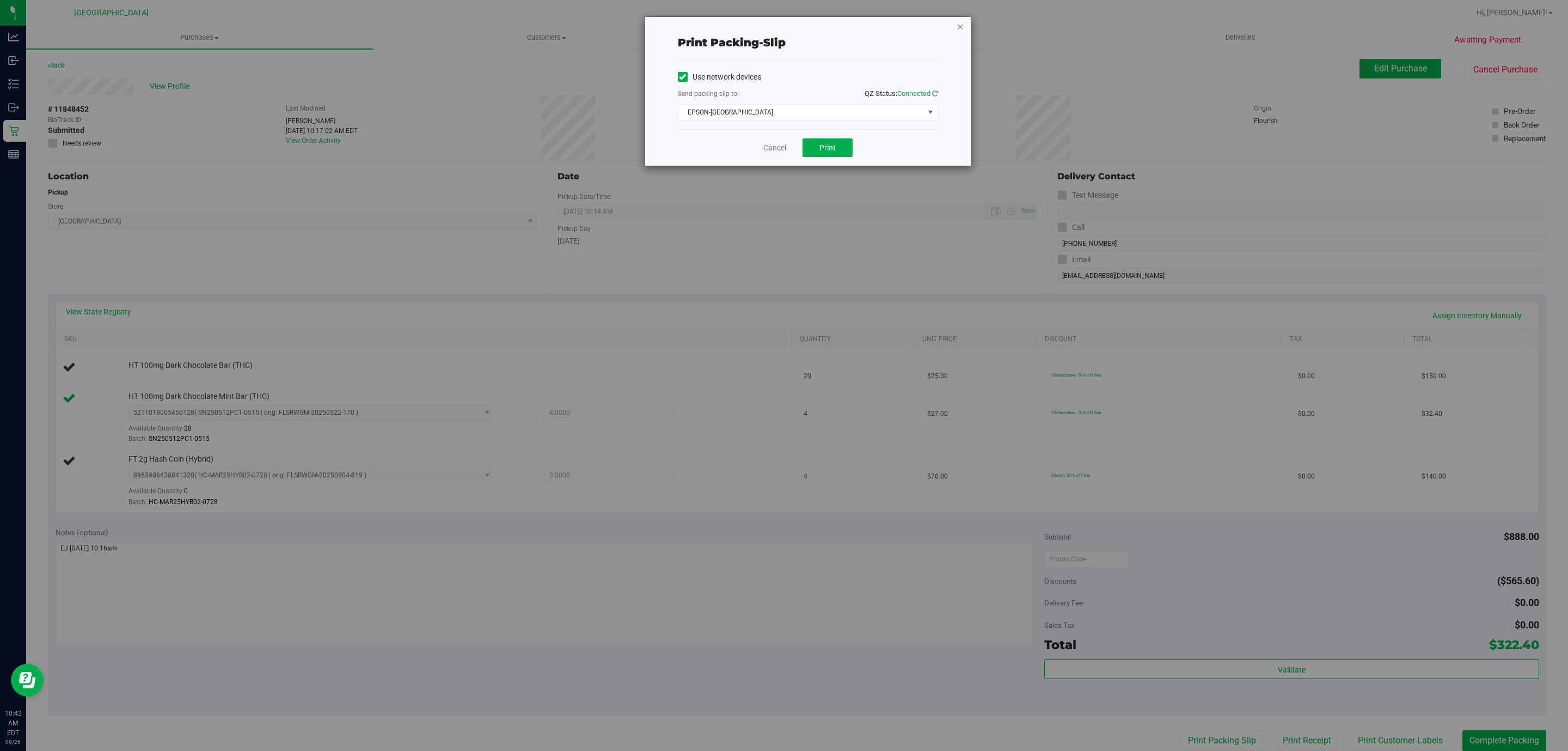
click at [958, 26] on icon "button" at bounding box center [960, 26] width 7 height 13
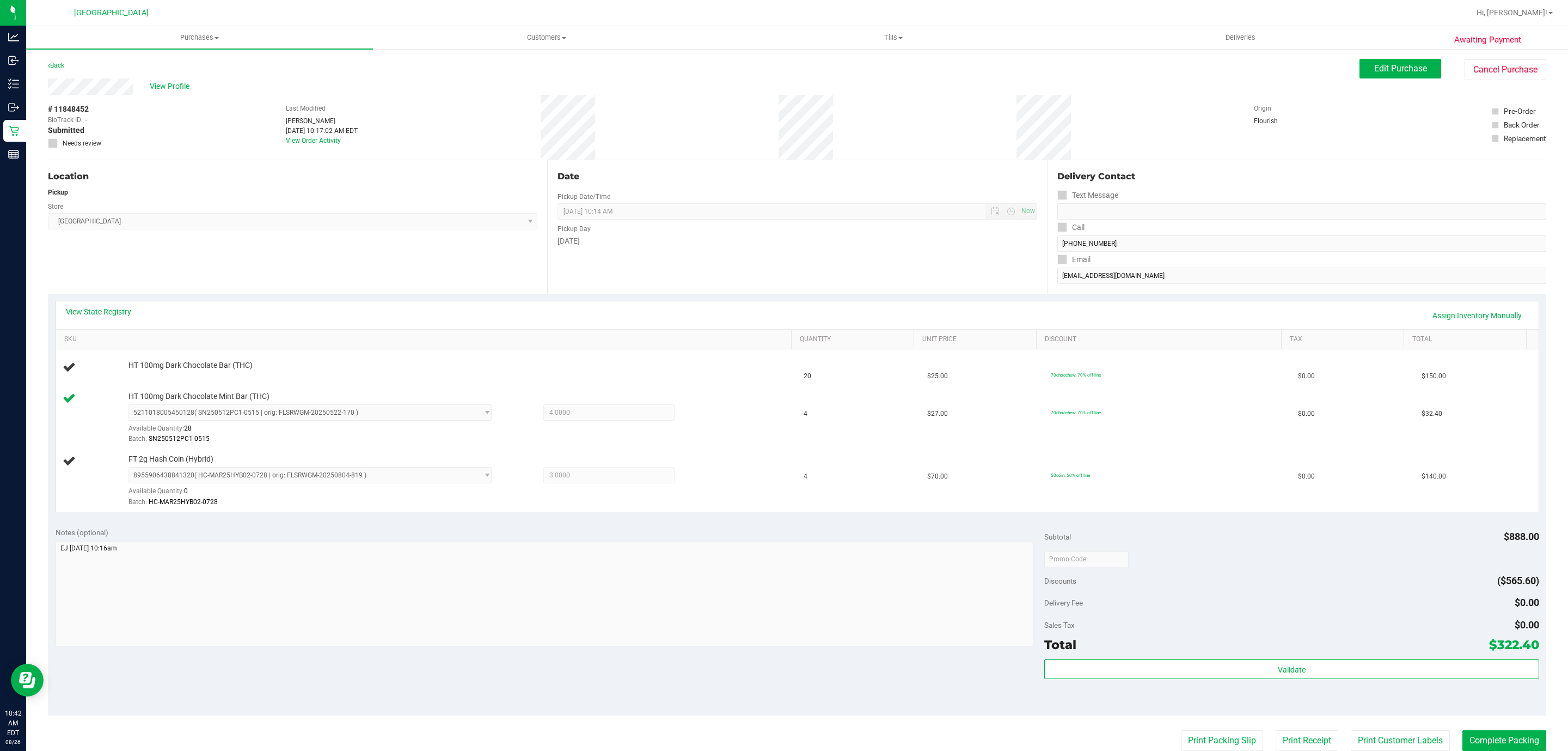
scroll to position [3, 0]
click at [1181, 727] on button "Print Packing Slip" at bounding box center [1222, 736] width 82 height 20
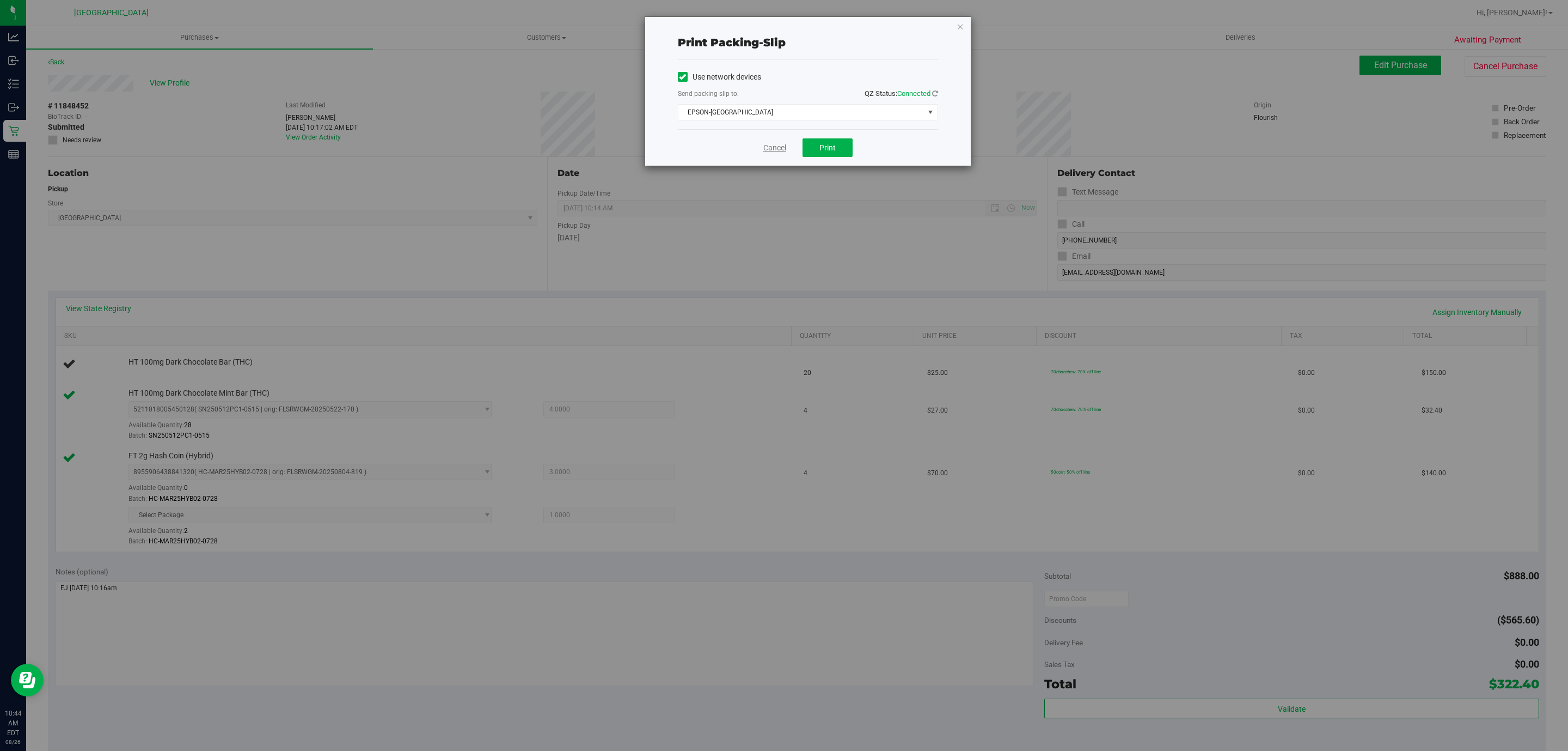
click at [764, 153] on link "Cancel" at bounding box center [775, 148] width 23 height 11
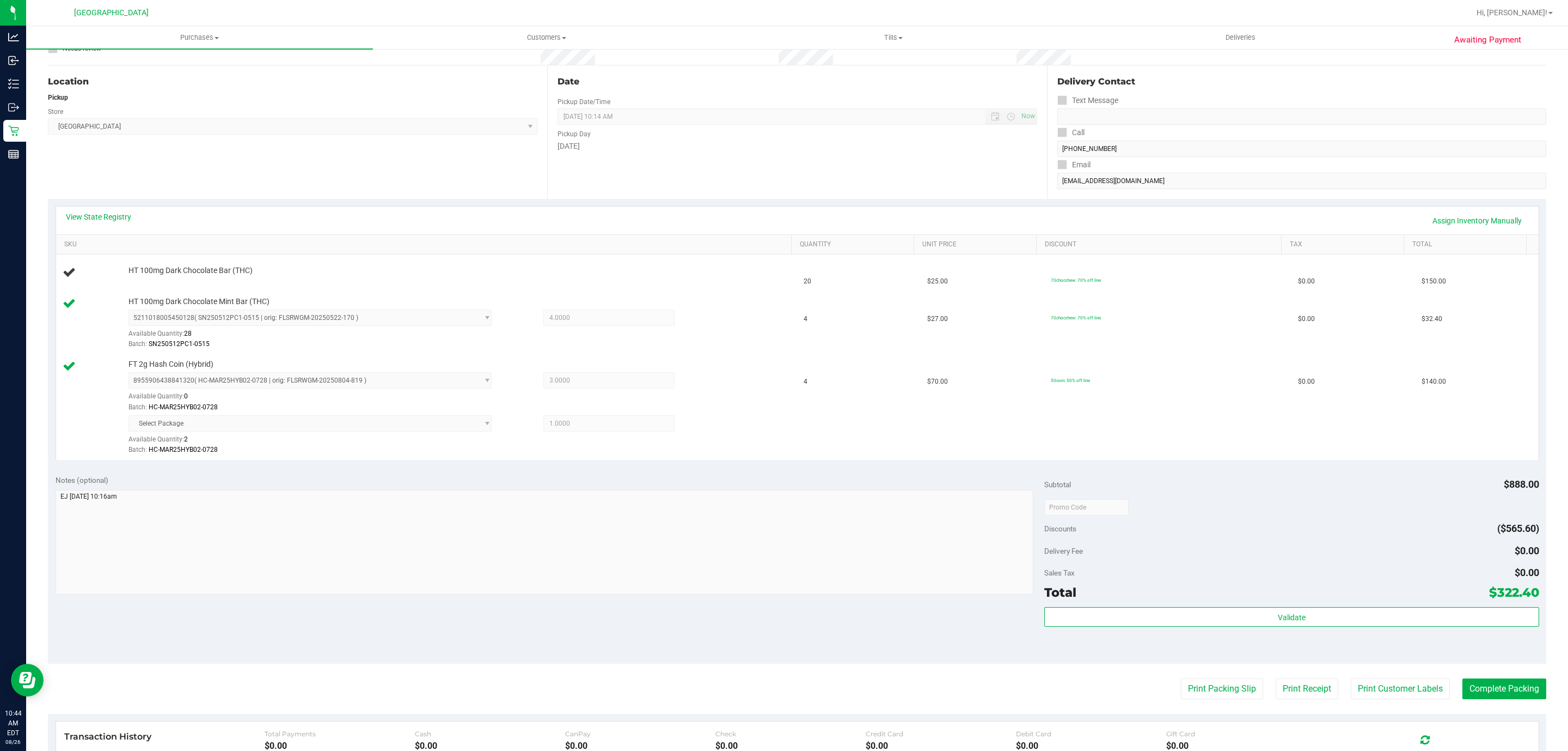
scroll to position [43, 0]
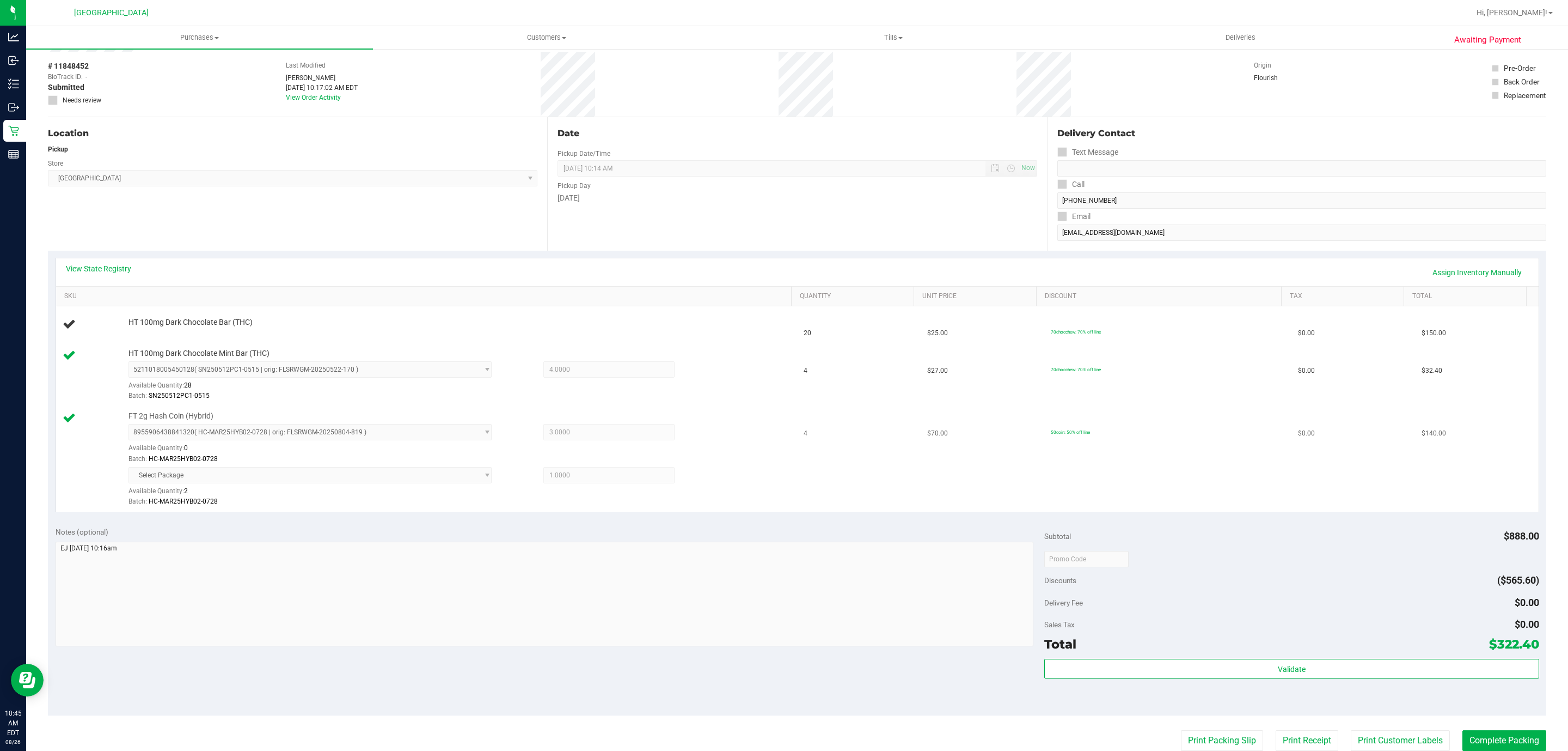
click at [1181, 730] on button "Print Packing Slip" at bounding box center [1222, 740] width 82 height 20
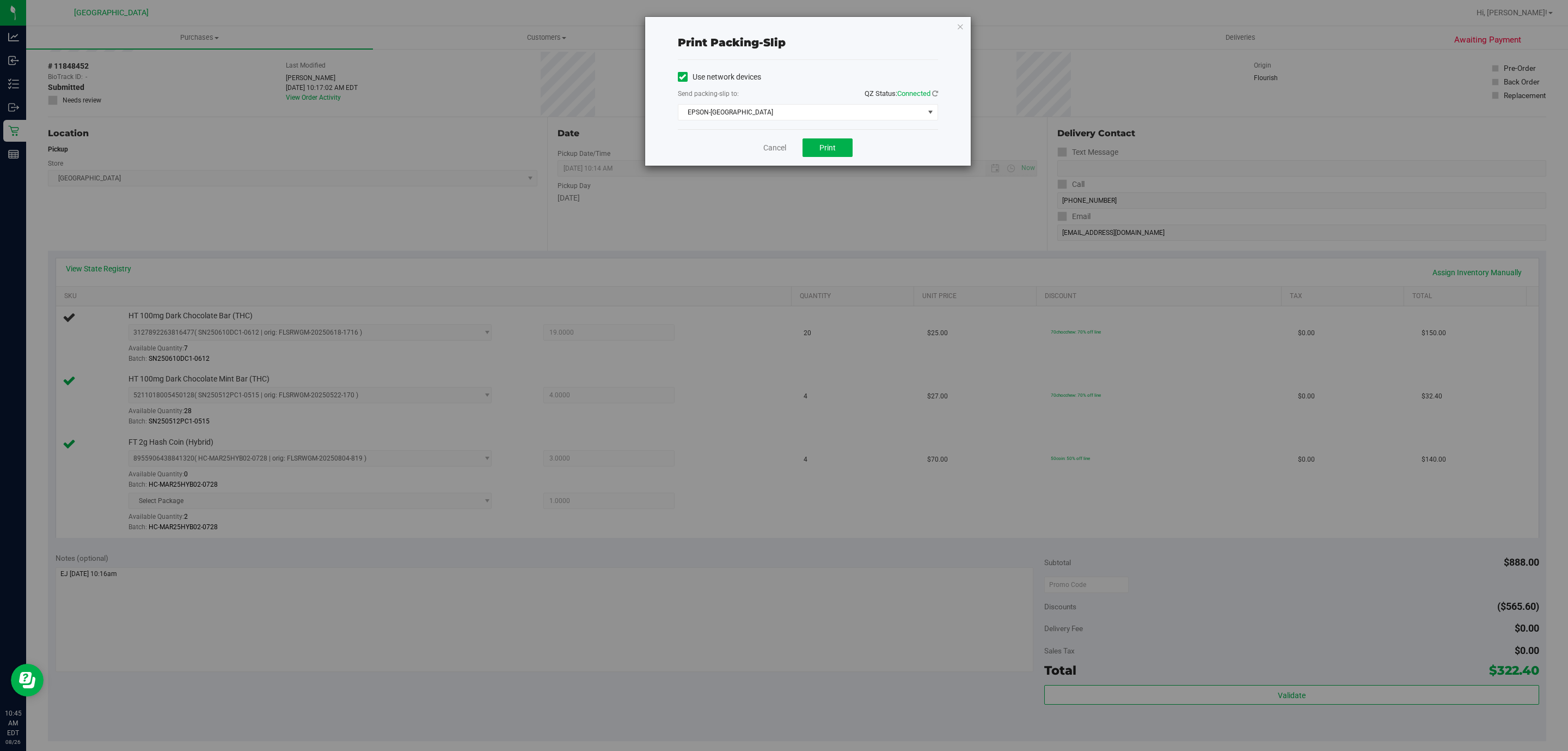
click at [786, 140] on div "Cancel Print" at bounding box center [808, 147] width 260 height 37
click at [777, 149] on link "Cancel" at bounding box center [775, 148] width 23 height 11
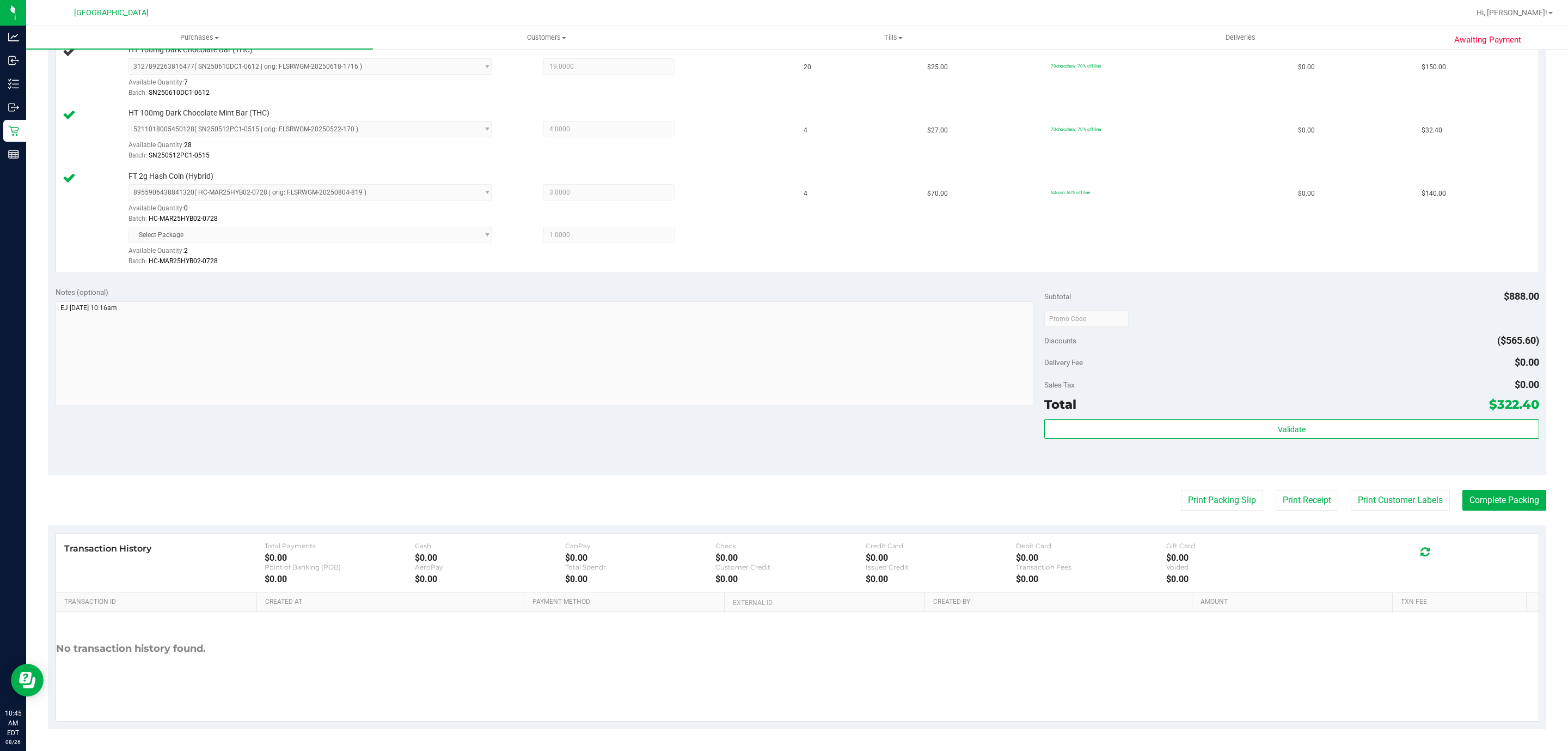
scroll to position [0, 0]
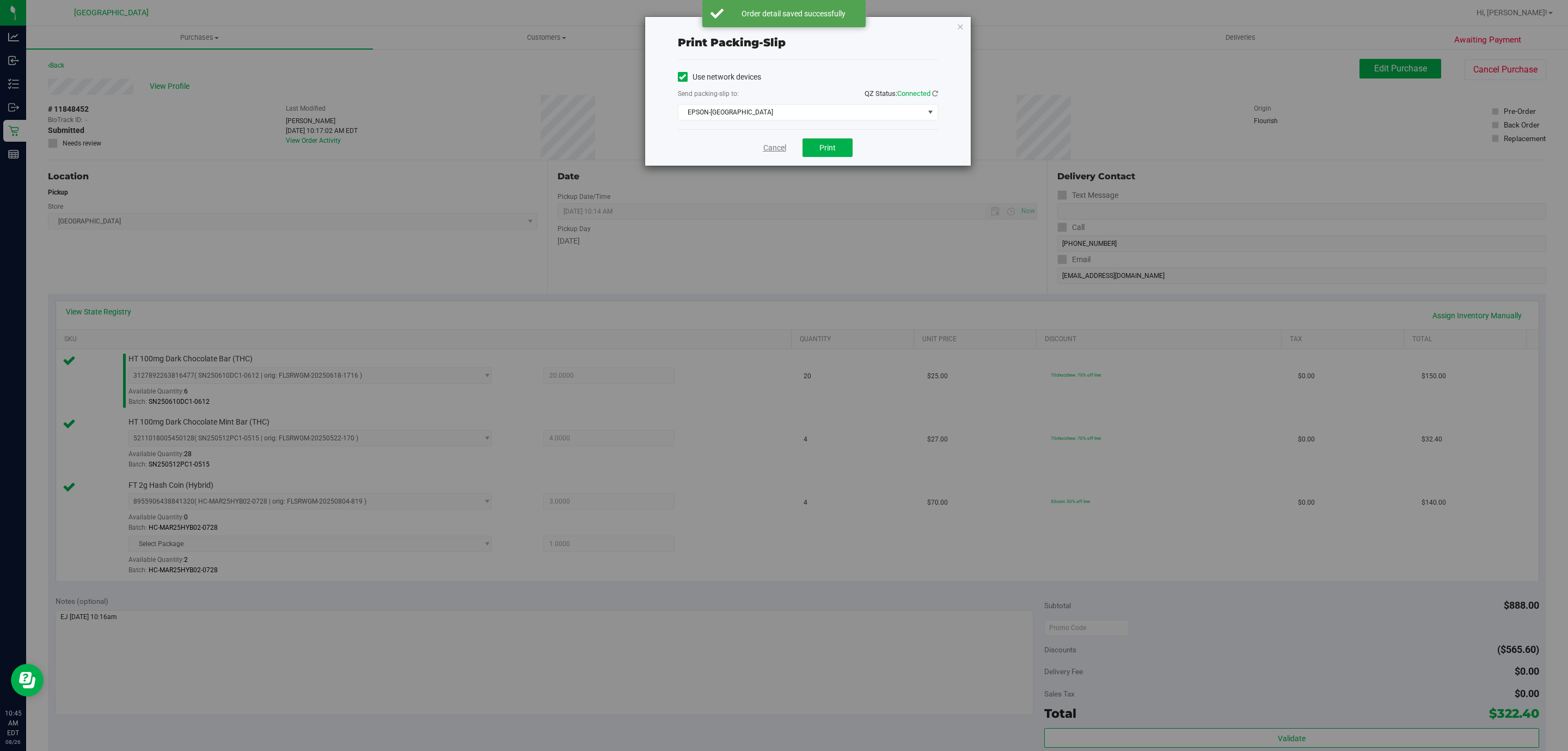
click at [784, 148] on link "Cancel" at bounding box center [775, 148] width 23 height 11
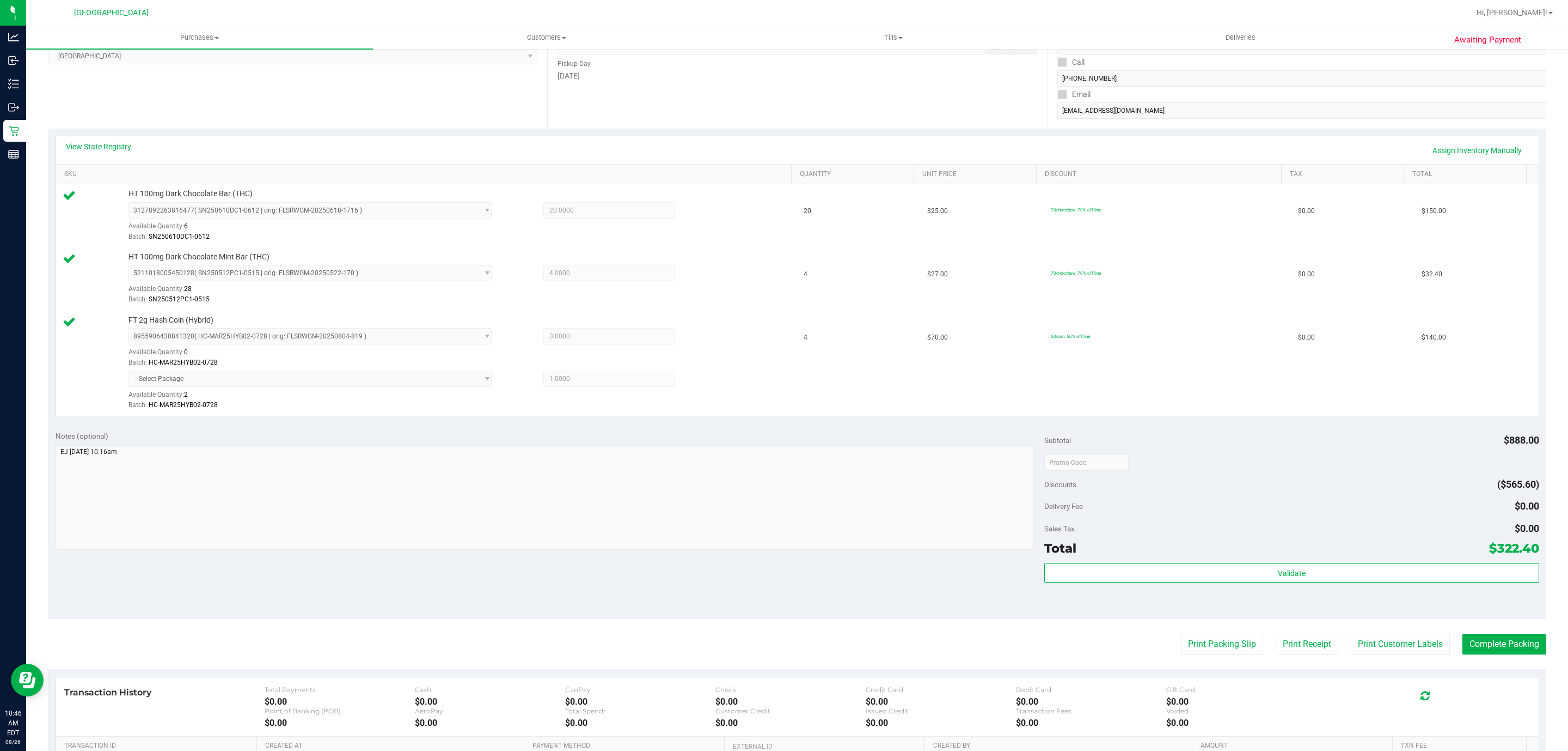
scroll to position [151, 0]
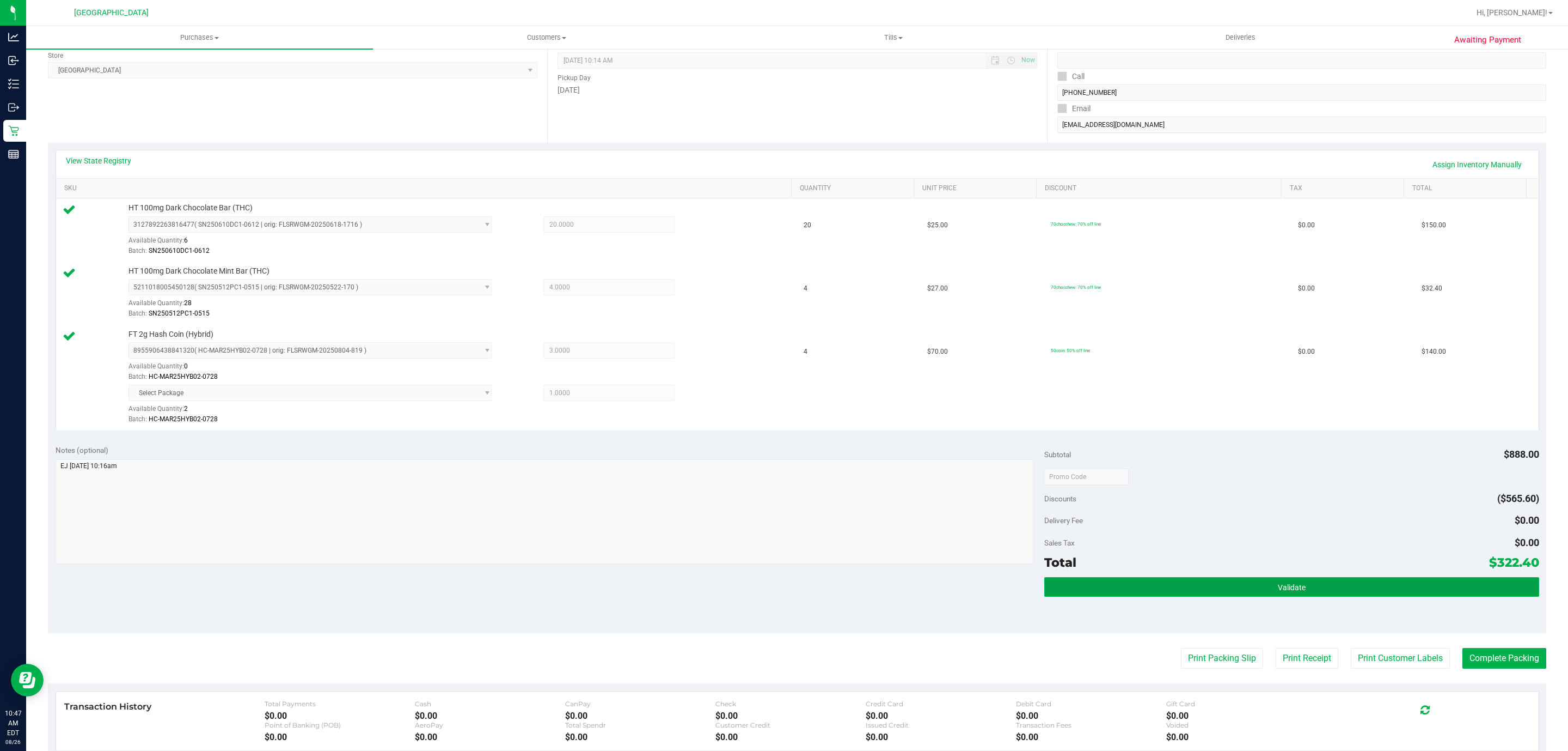
click at [1263, 582] on button "Validate" at bounding box center [1291, 587] width 495 height 20
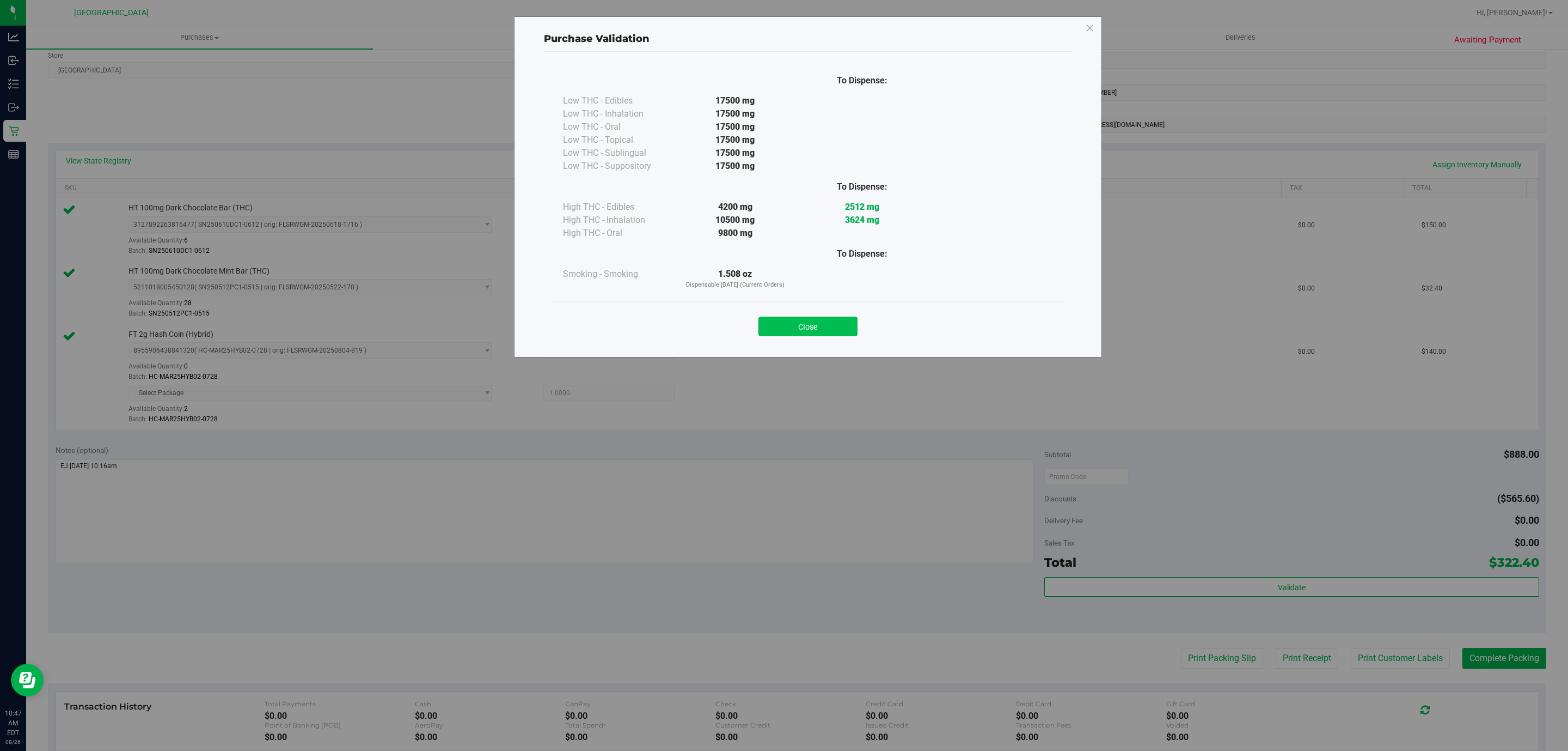
click at [822, 323] on button "Close" at bounding box center [808, 326] width 99 height 20
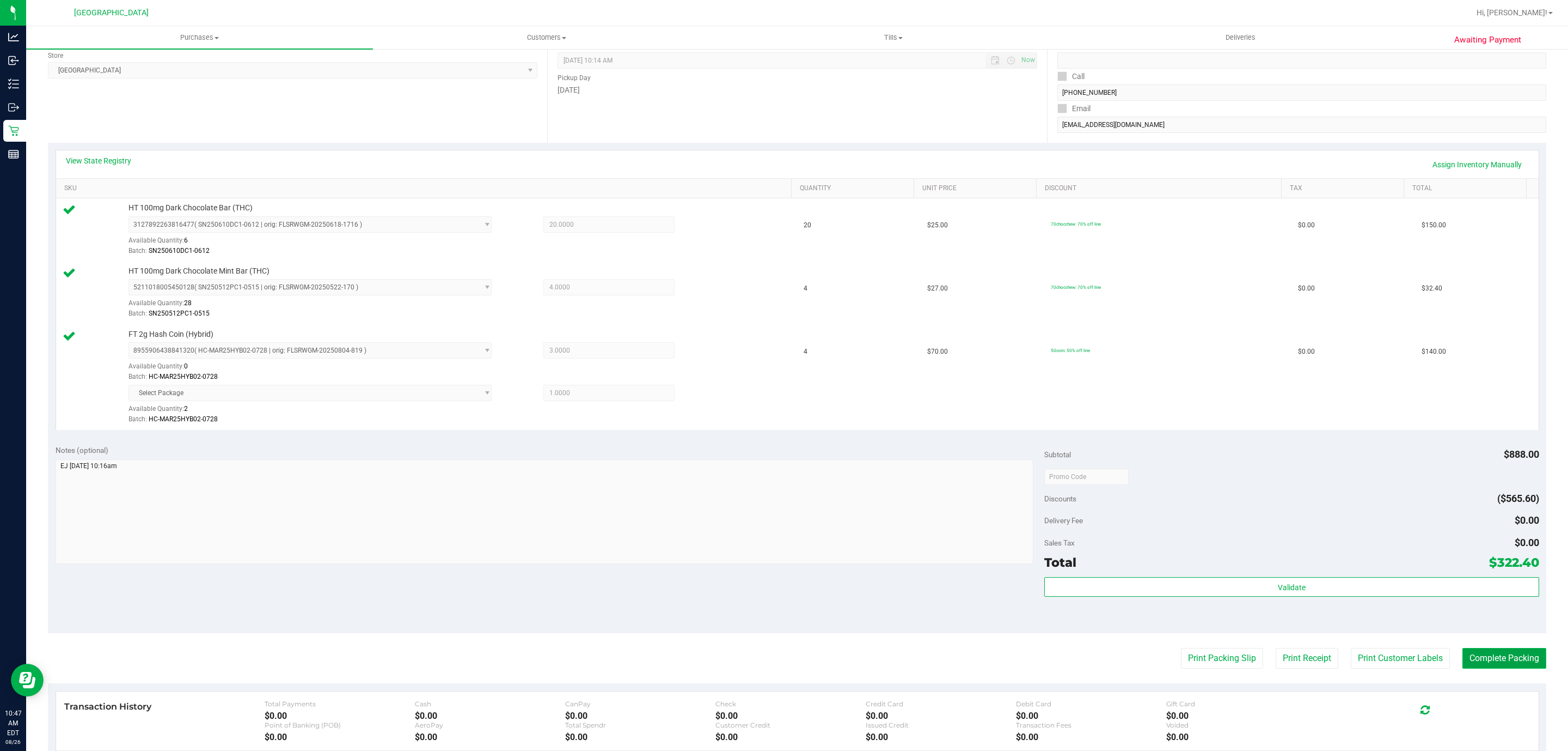
click at [1500, 660] on button "Complete Packing" at bounding box center [1504, 657] width 84 height 20
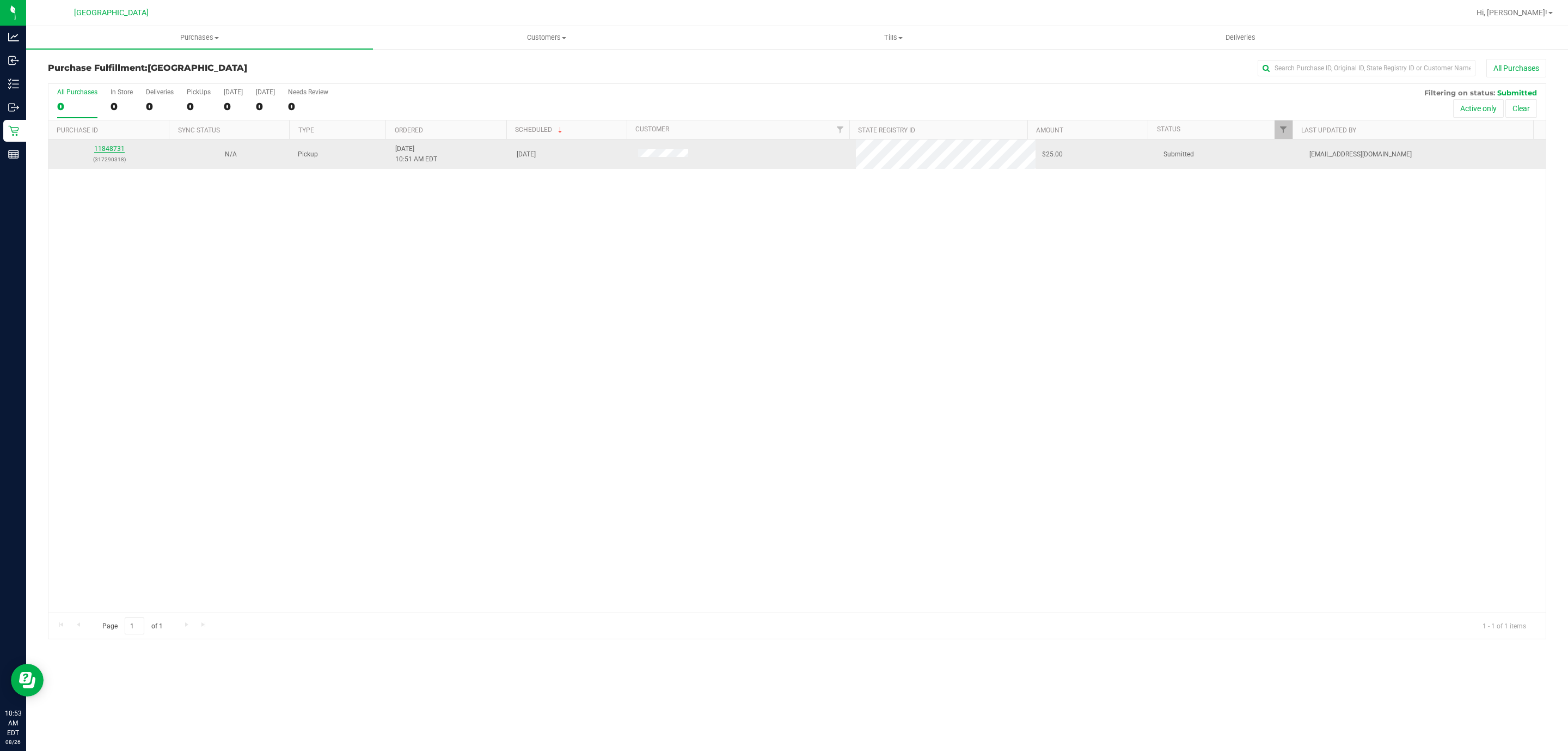
click at [119, 148] on link "11848731" at bounding box center [109, 148] width 30 height 7
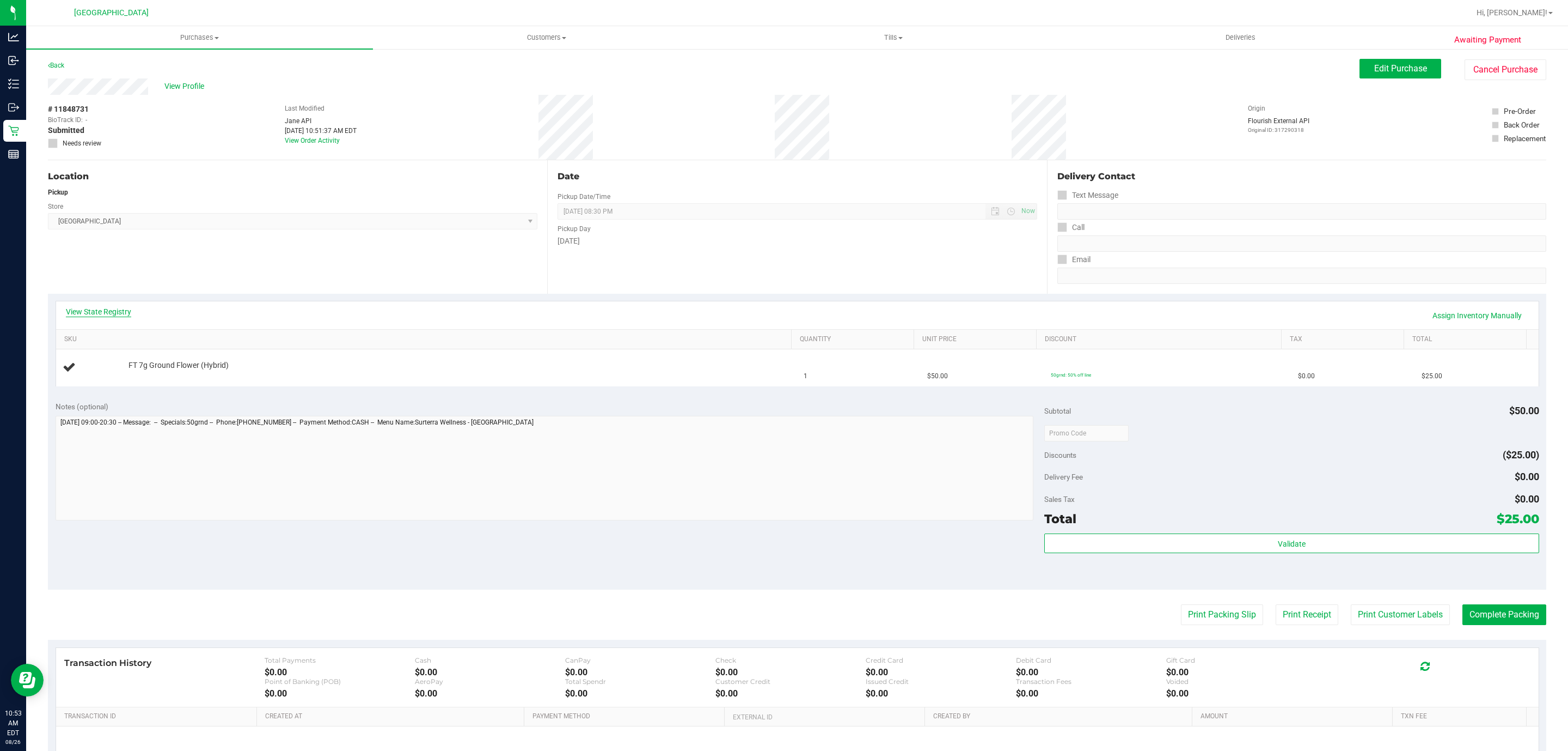
click at [113, 309] on link "View State Registry" at bounding box center [99, 311] width 65 height 11
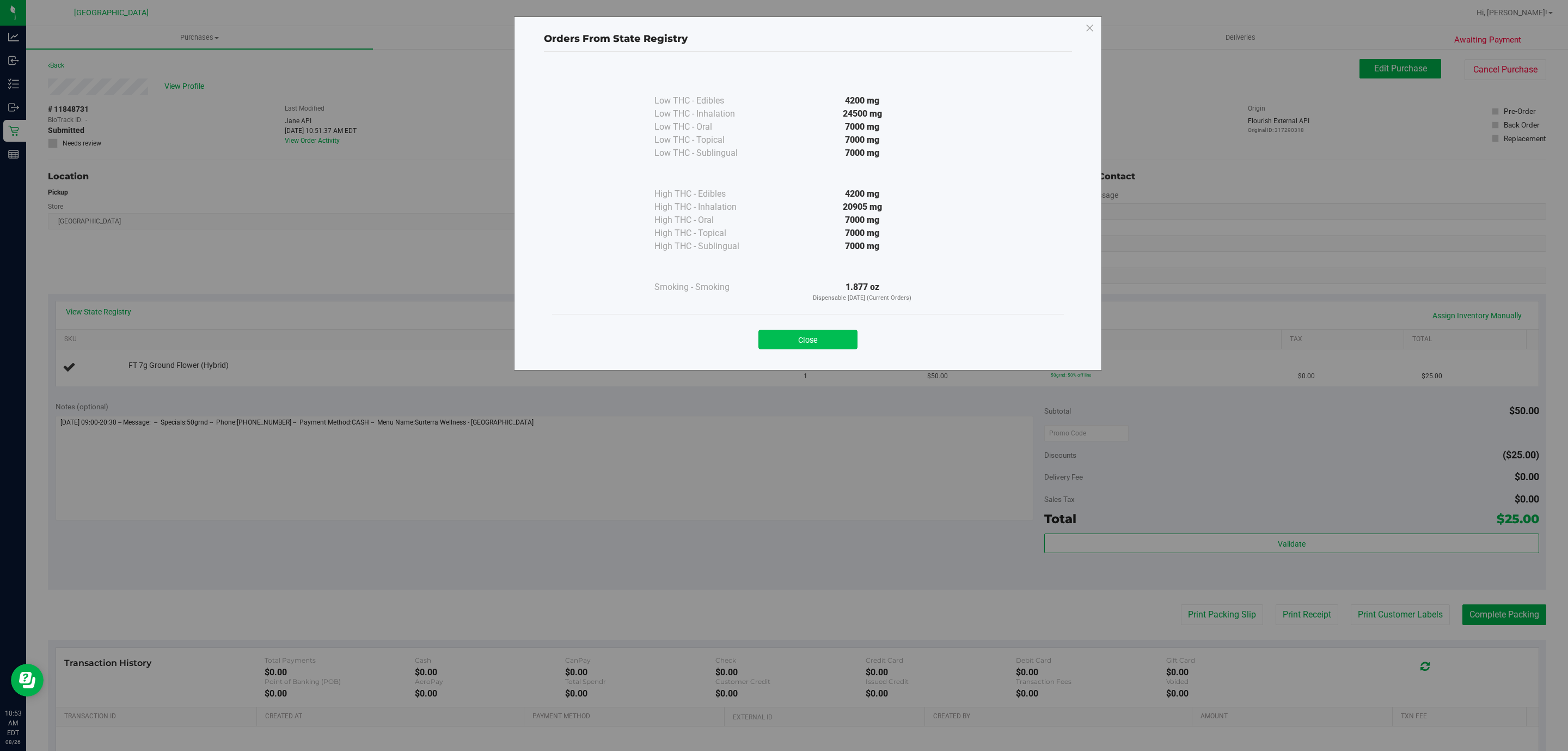
click at [835, 335] on button "Close" at bounding box center [808, 339] width 99 height 20
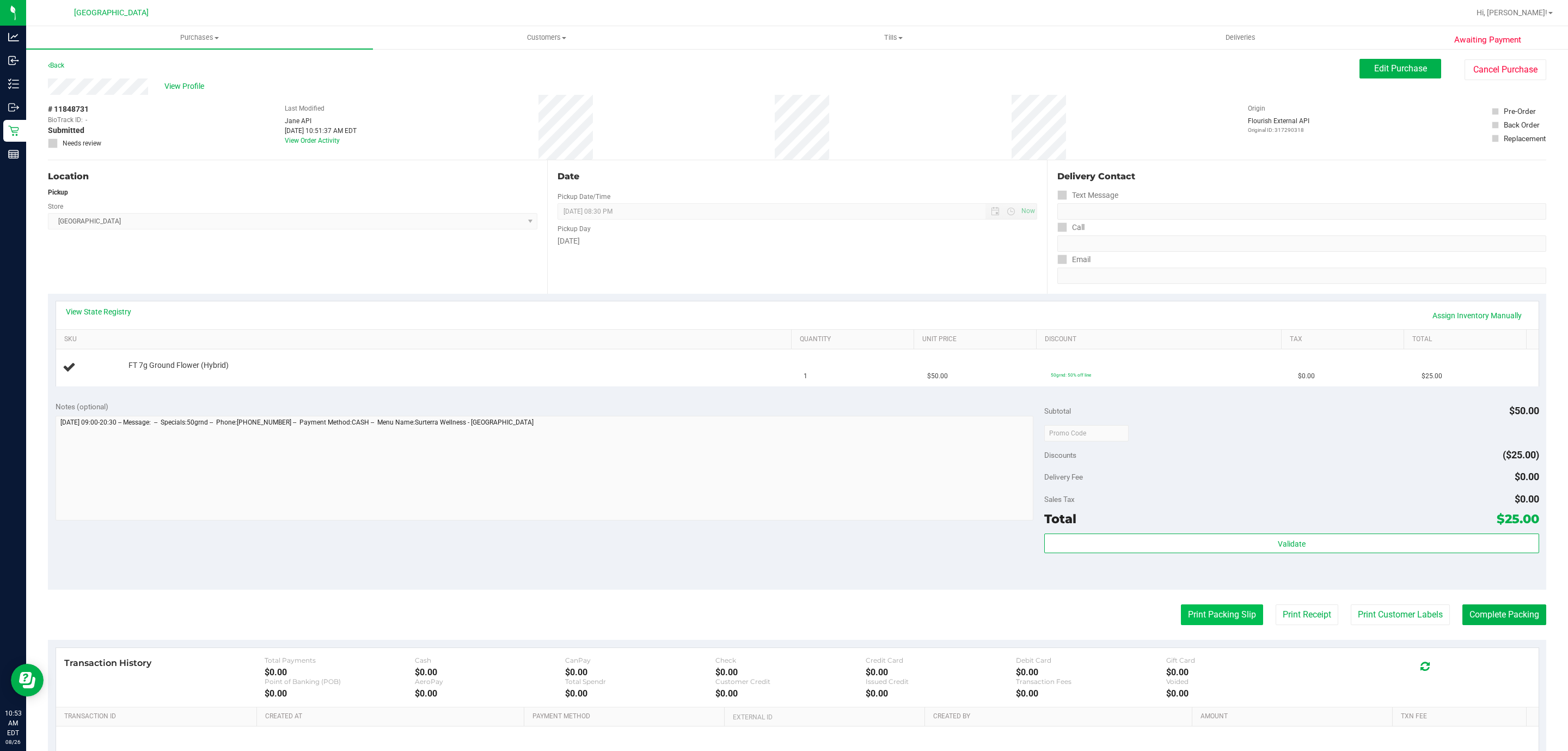
click at [1191, 623] on button "Print Packing Slip" at bounding box center [1222, 614] width 82 height 20
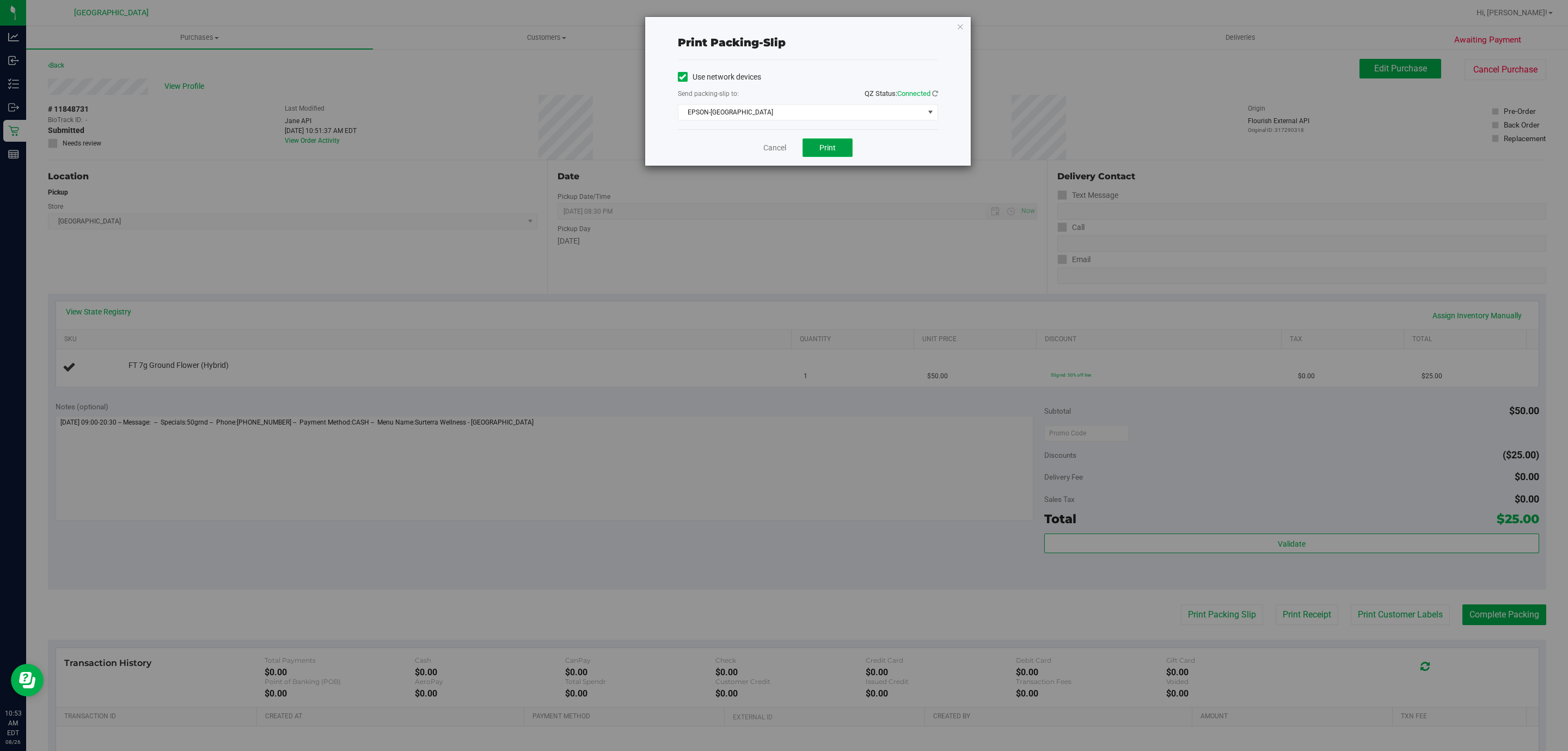
click at [835, 157] on button "Print" at bounding box center [827, 148] width 50 height 19
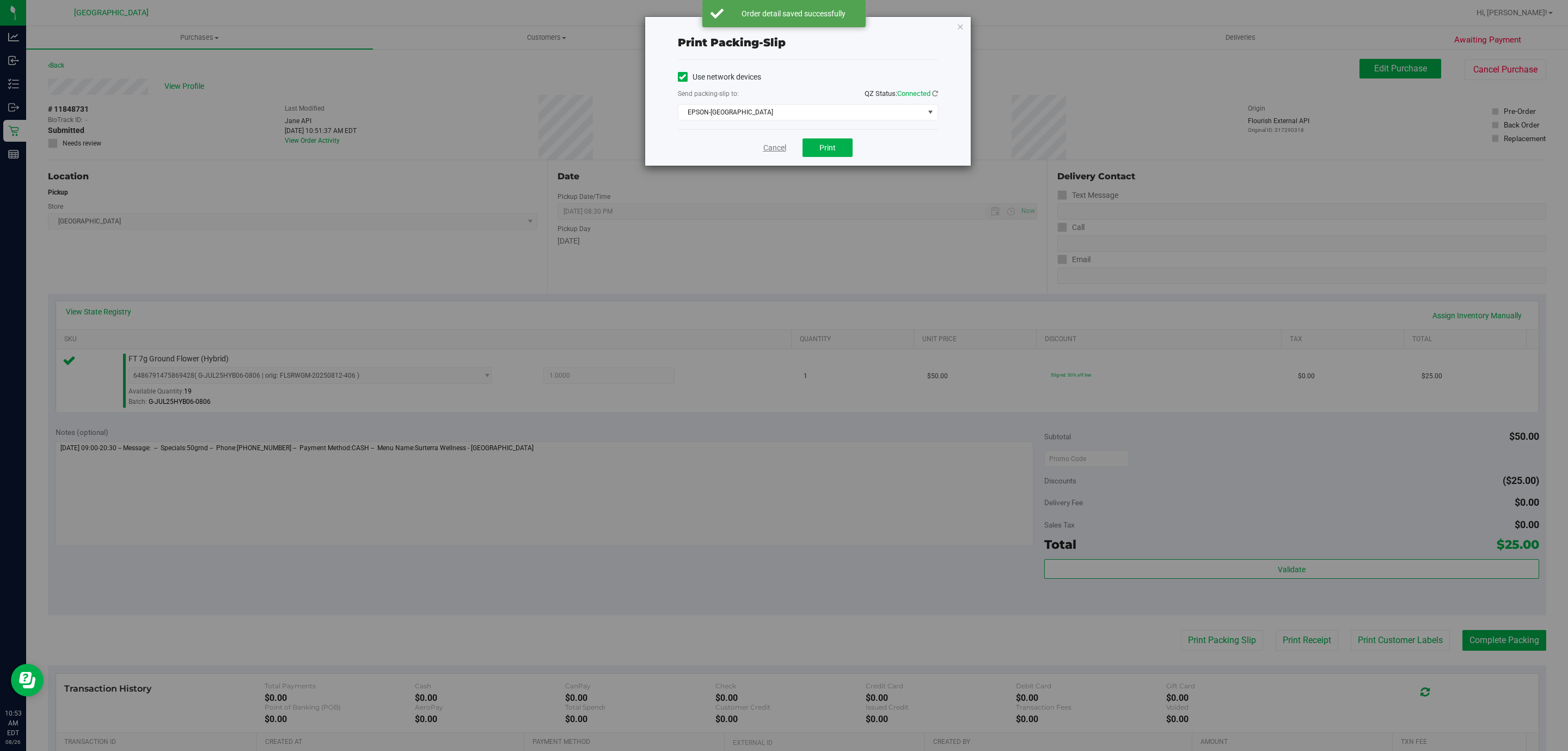
click at [766, 151] on link "Cancel" at bounding box center [775, 148] width 23 height 11
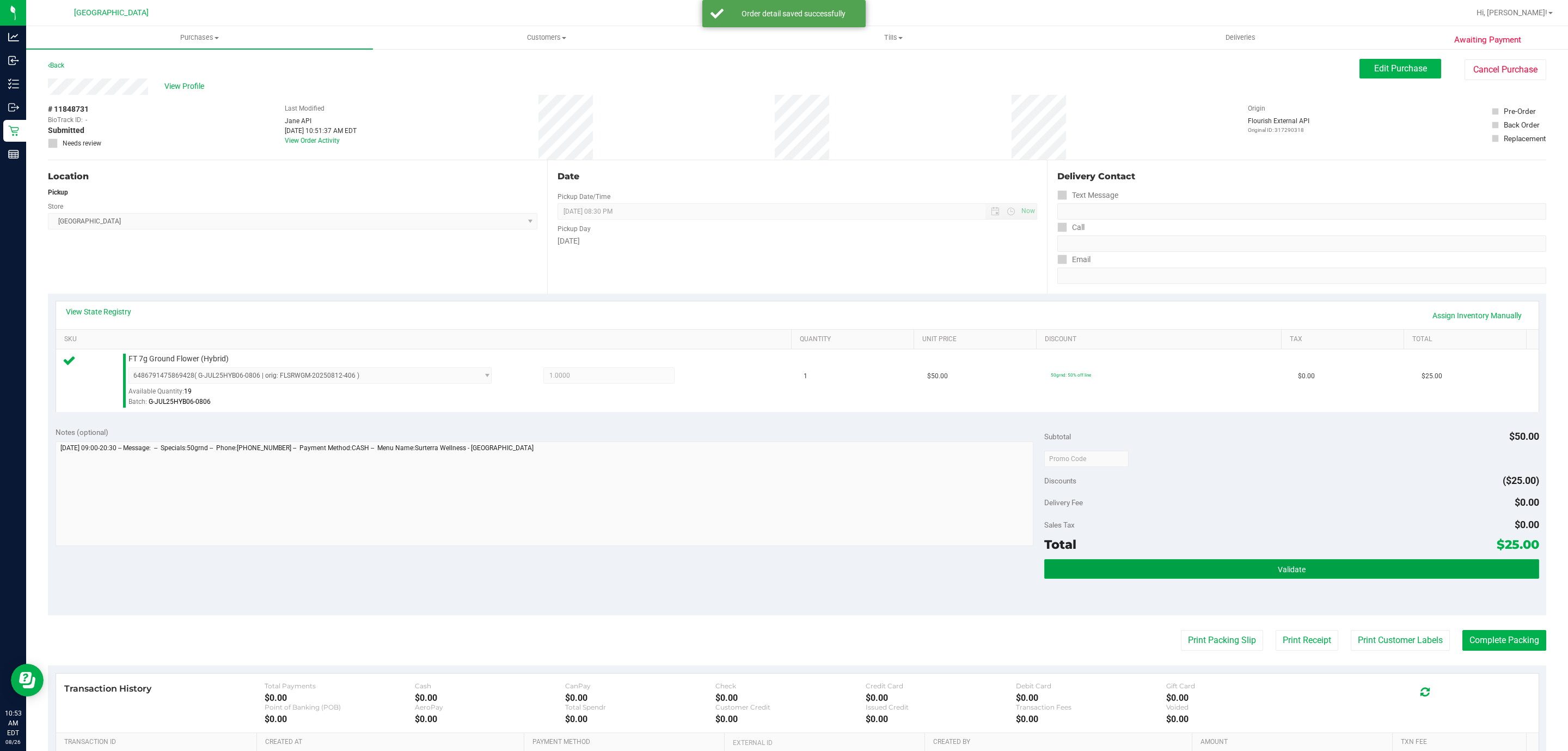
click at [1262, 572] on button "Validate" at bounding box center [1291, 568] width 495 height 20
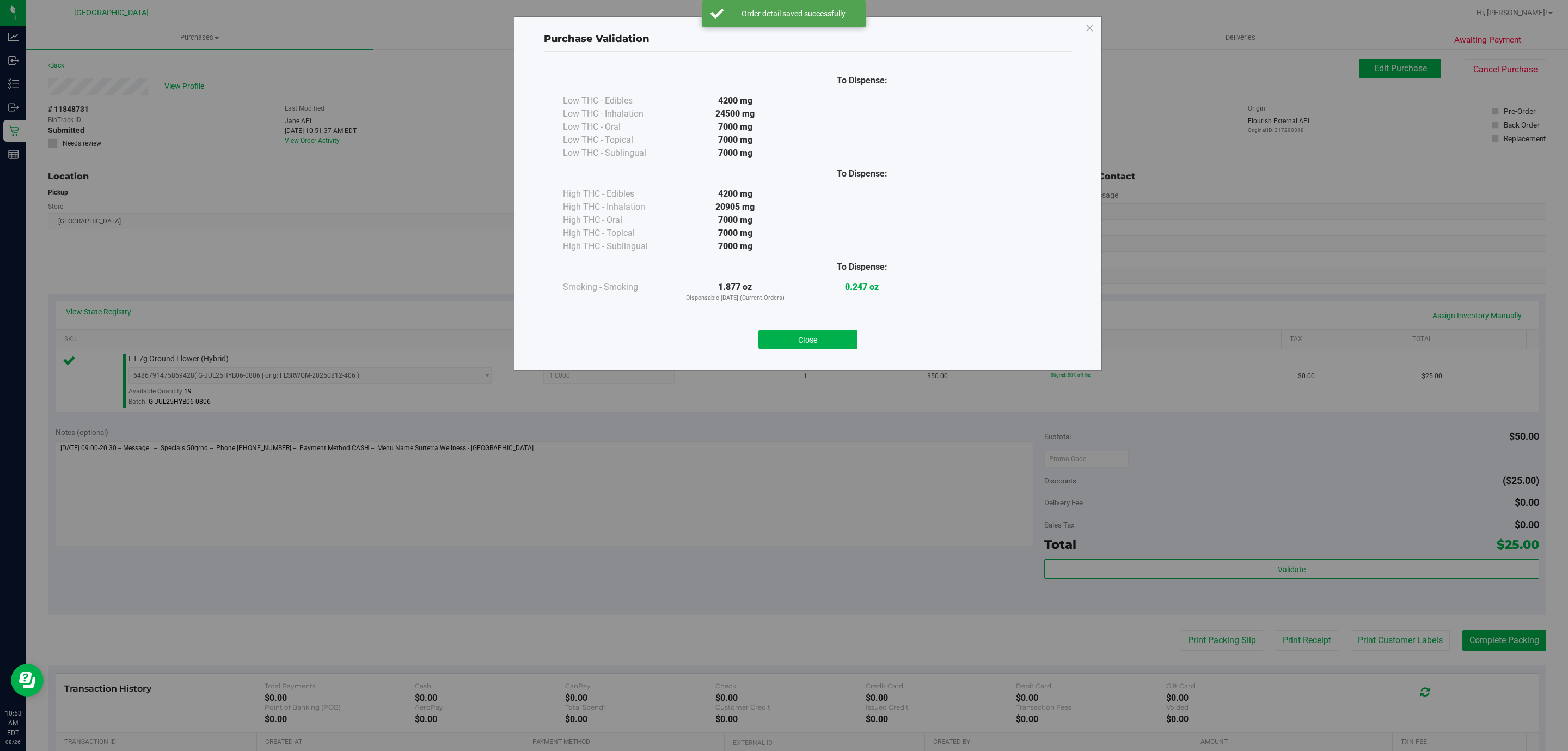
click at [786, 353] on div "Close" at bounding box center [808, 336] width 512 height 44
click at [821, 346] on button "Close" at bounding box center [808, 339] width 99 height 20
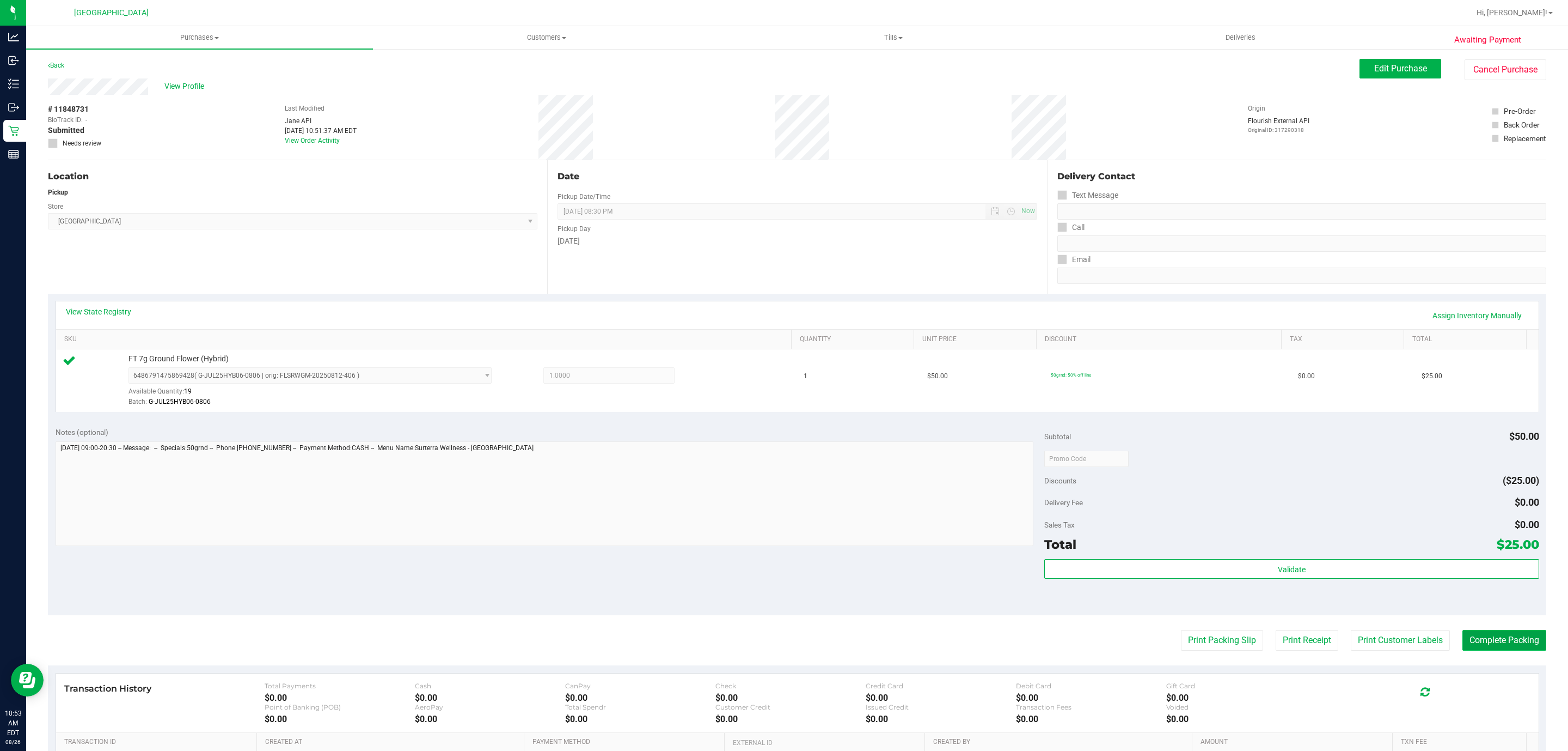
click at [1494, 649] on button "Complete Packing" at bounding box center [1504, 639] width 84 height 20
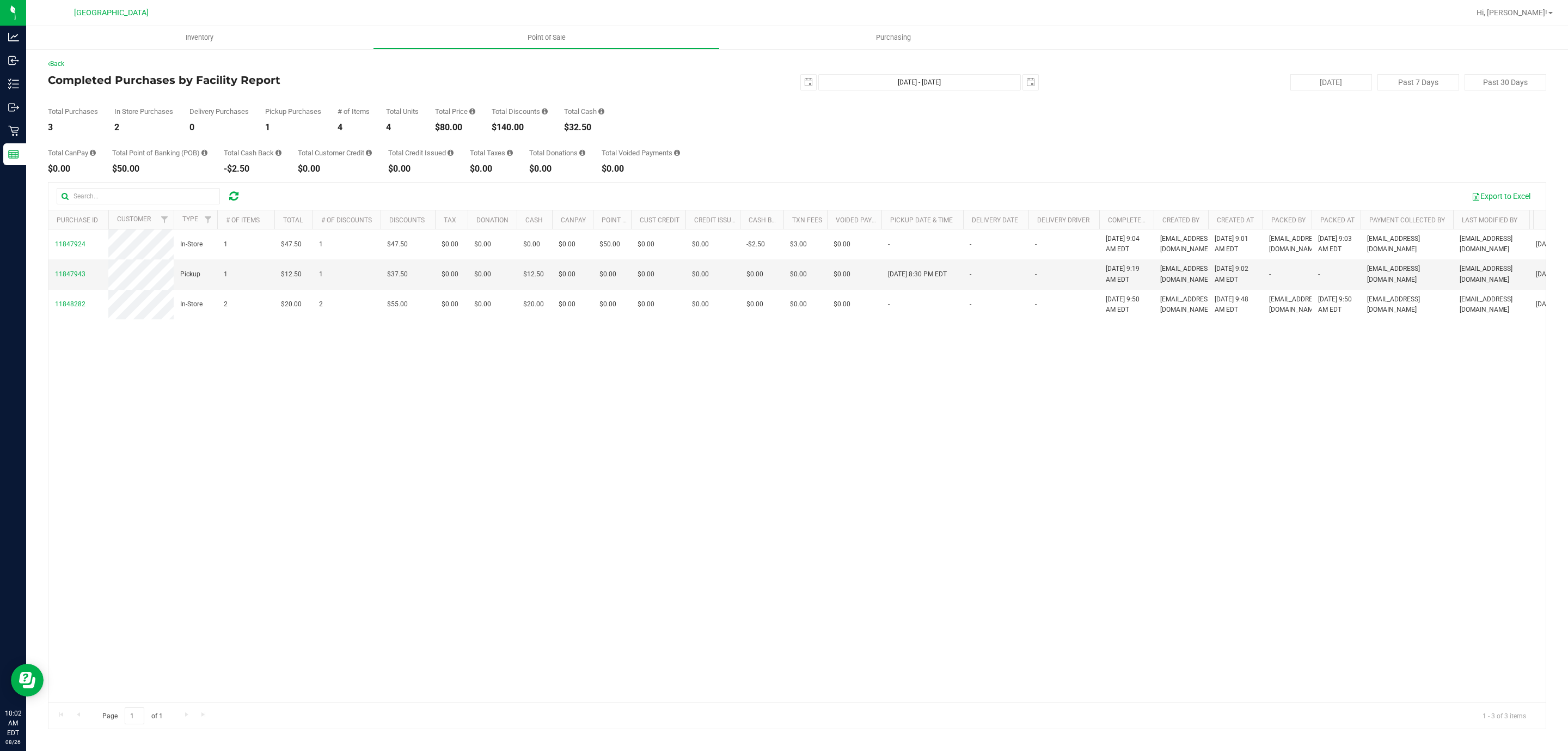
click at [449, 123] on div "$80.00" at bounding box center [455, 127] width 40 height 9
copy div "80.00"
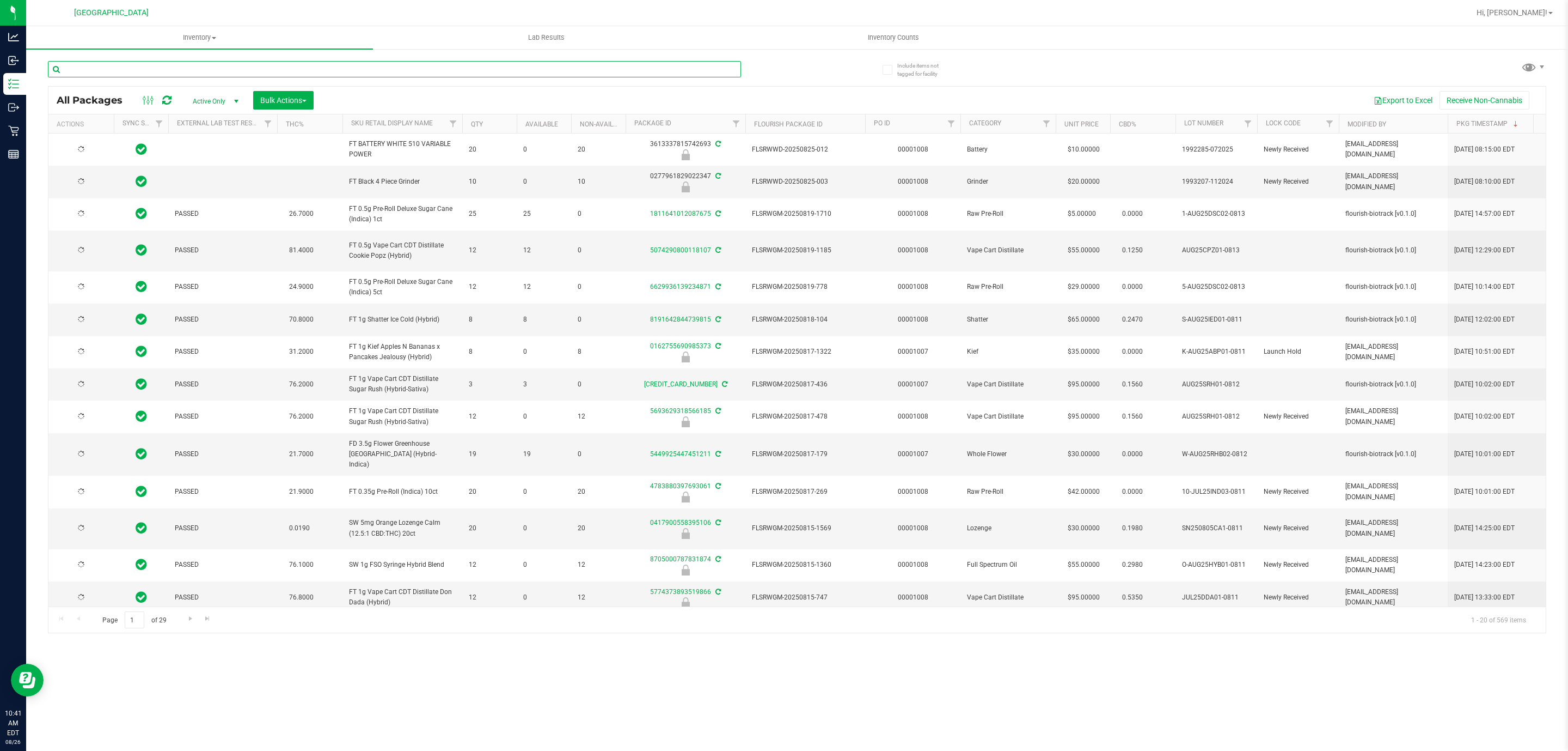
click at [372, 68] on input "text" at bounding box center [394, 69] width 694 height 16
type input "2026-02-15"
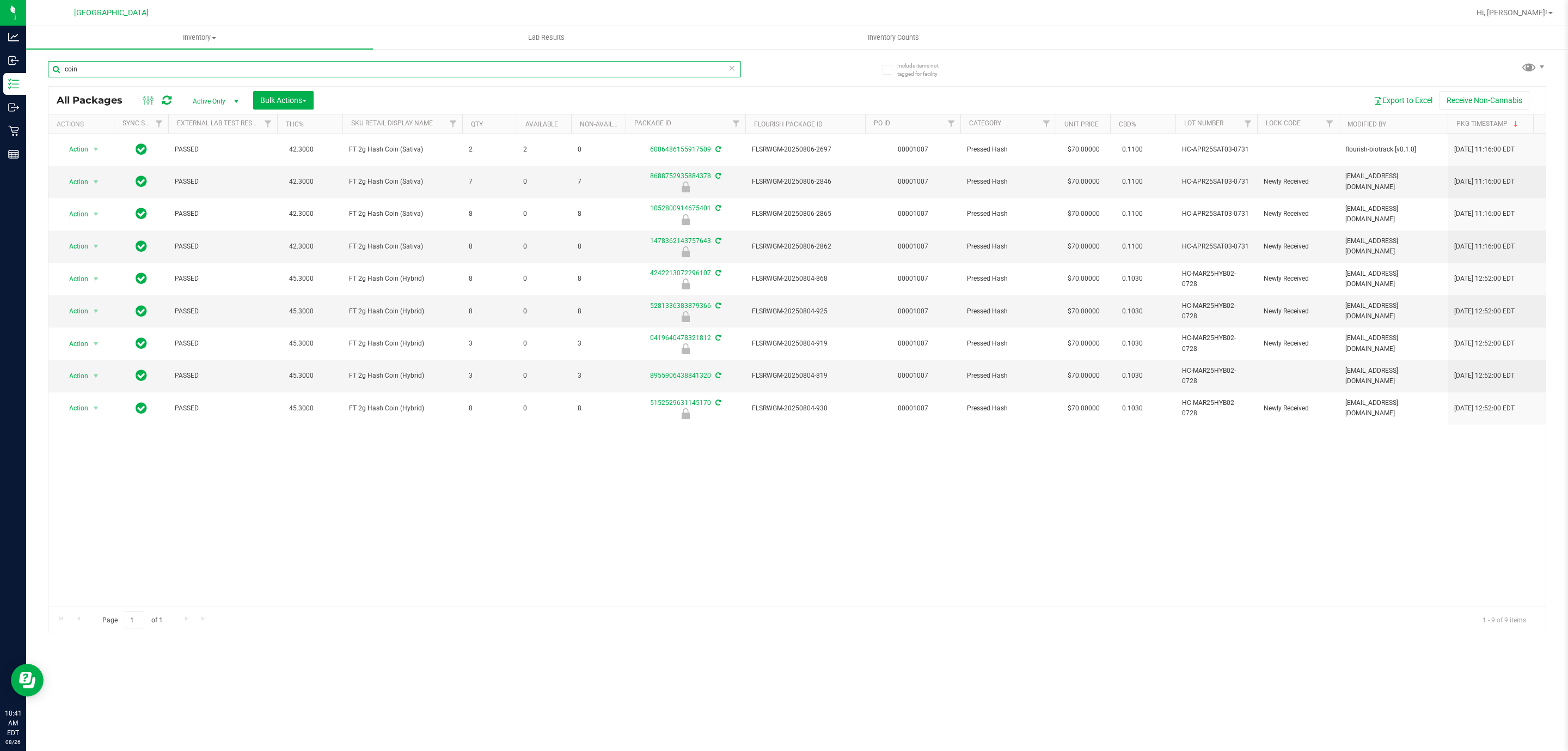
type input "coin"
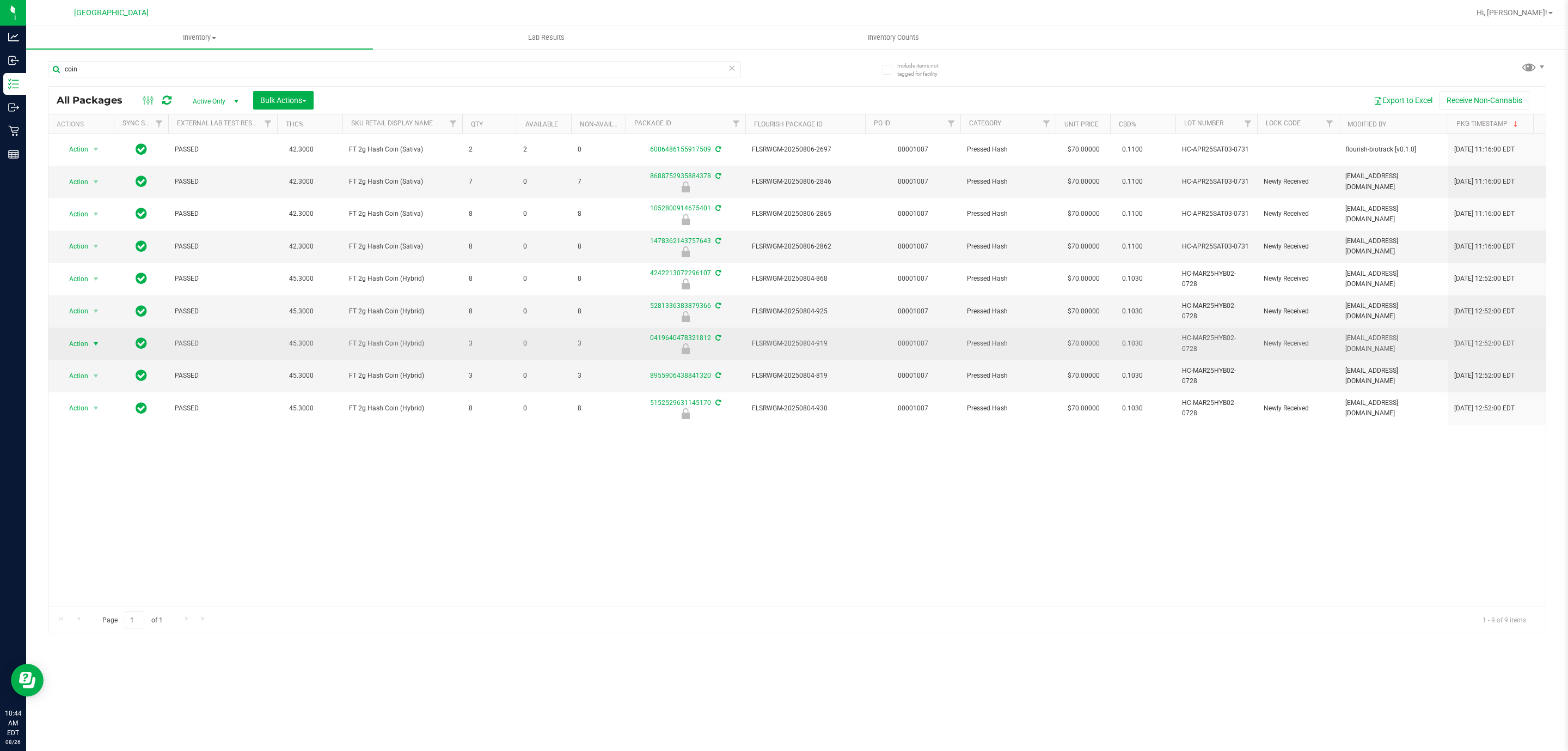
click at [96, 345] on span "select" at bounding box center [95, 343] width 9 height 9
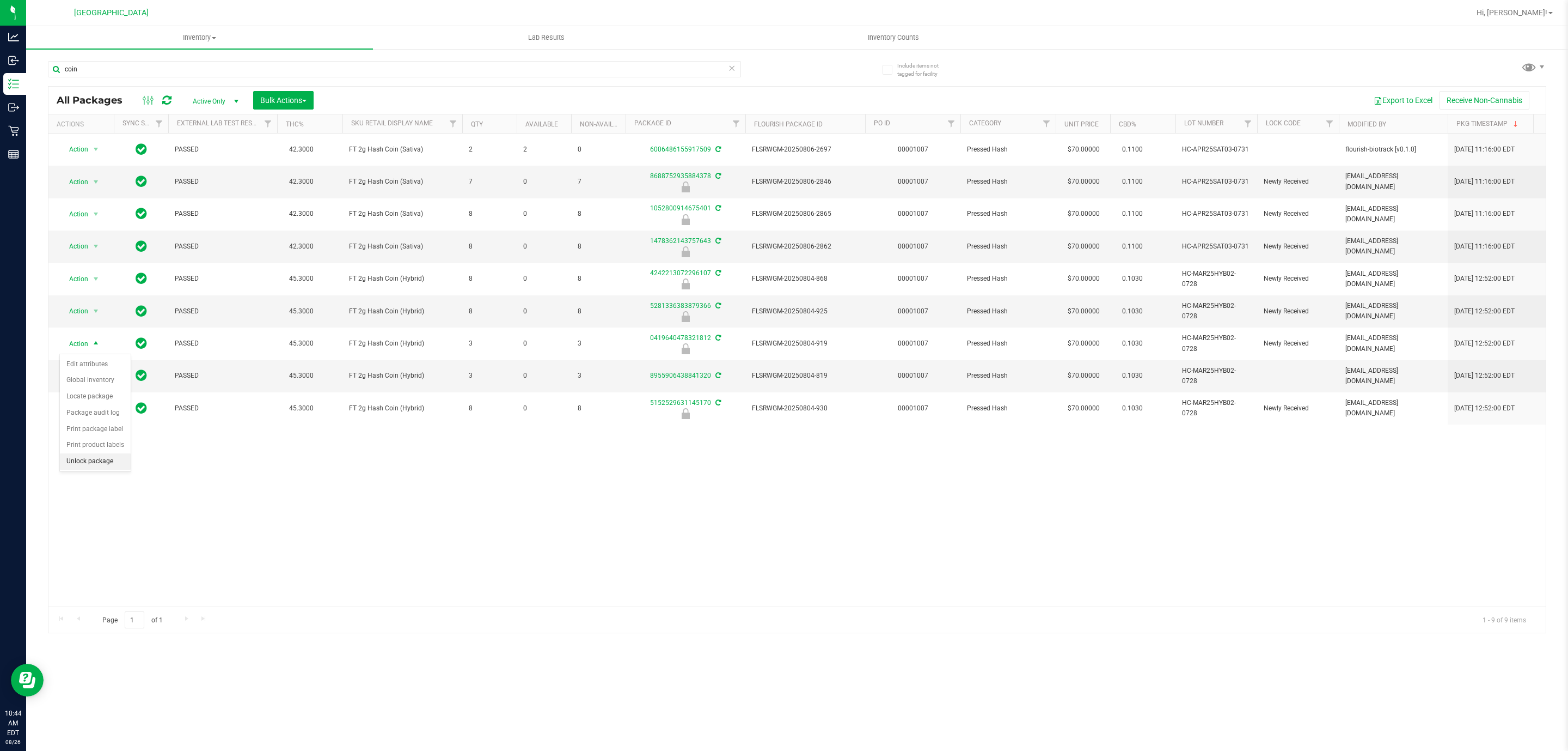
click at [83, 470] on li "Unlock package" at bounding box center [95, 462] width 71 height 16
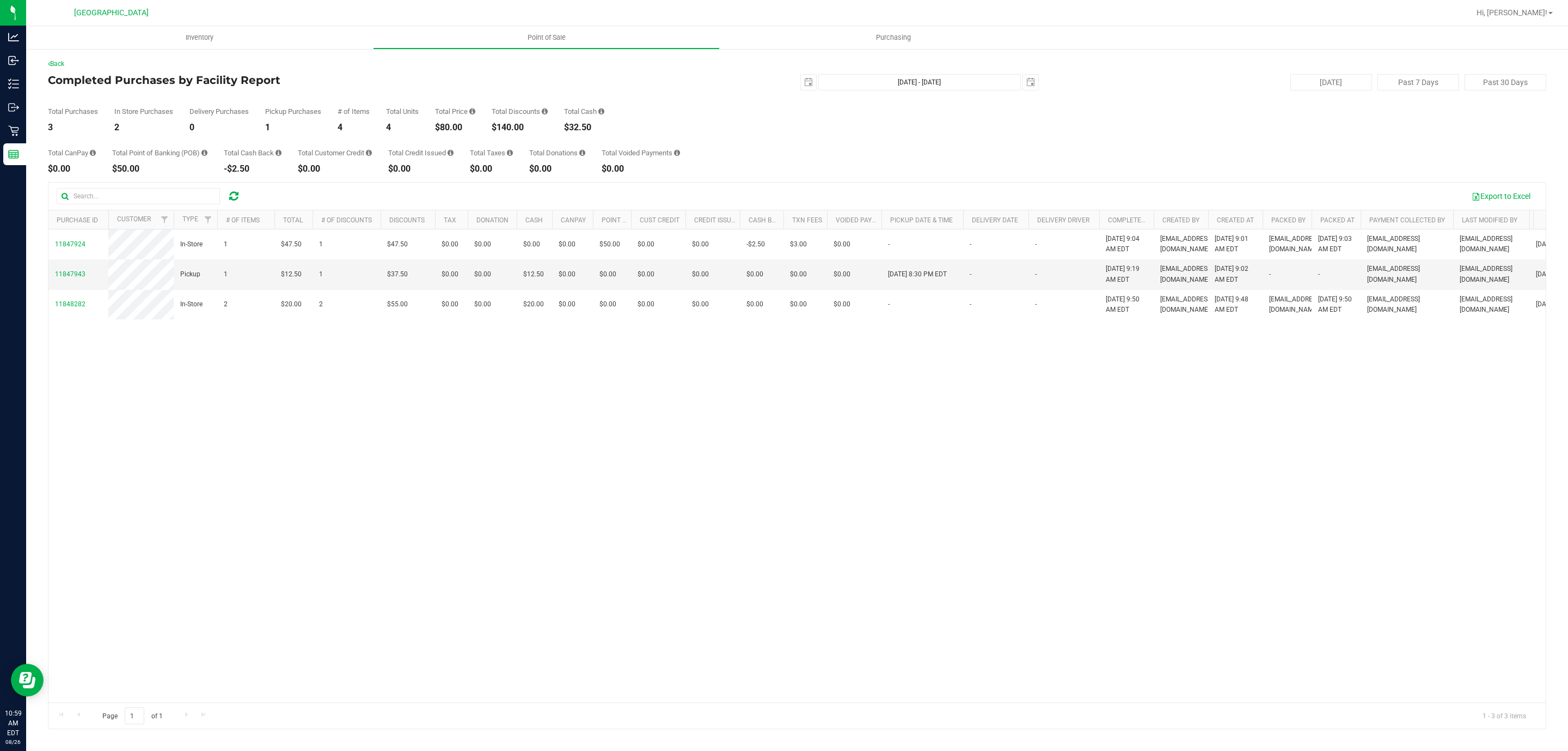
click at [536, 492] on div "11847924 In-Store 1 $47.50 1 $47.50 $0.00 $0.00 $0.00 $0.00 $0.00 $0.00 $0.00 $…" at bounding box center [796, 466] width 1497 height 473
